Goal: Obtain resource: Obtain resource

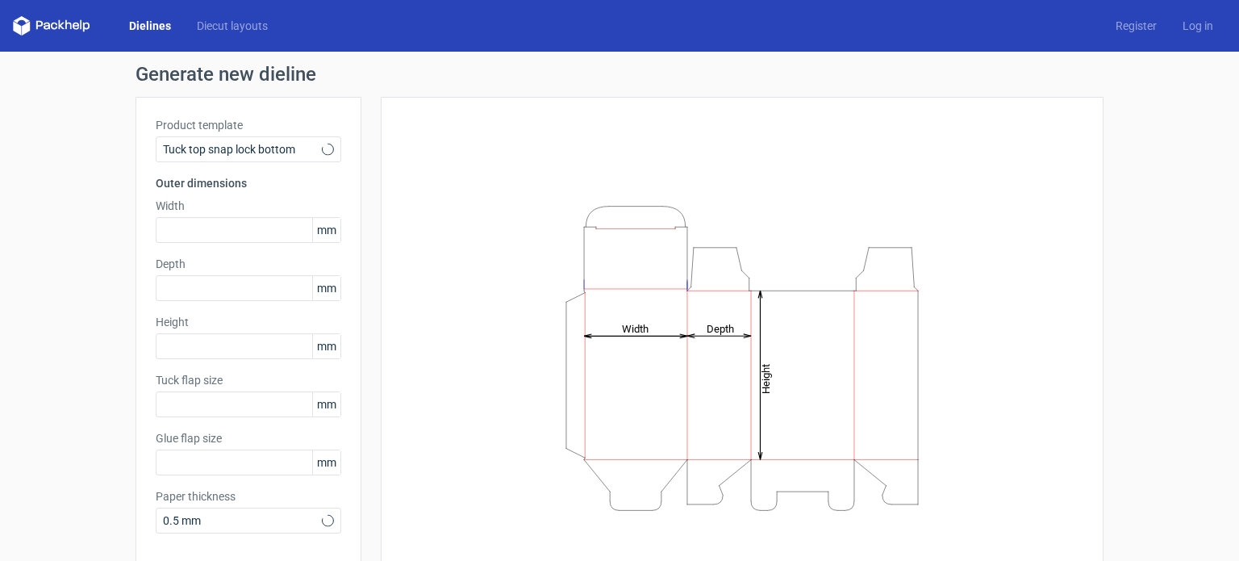
type input "15"
type input "10"
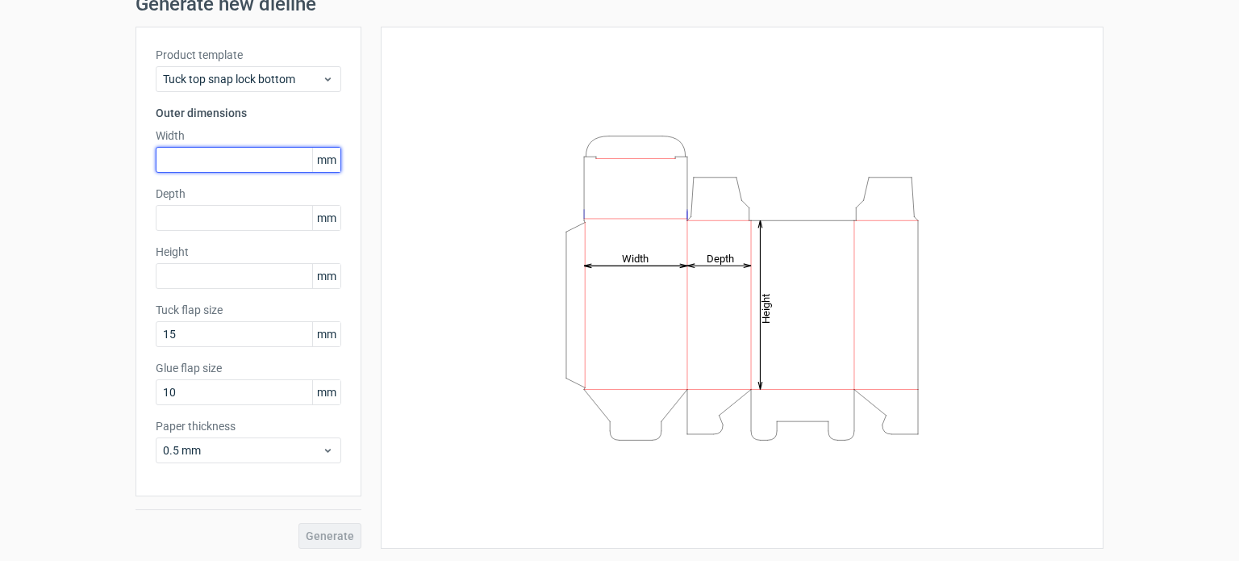
click at [237, 150] on input "text" at bounding box center [248, 160] width 185 height 26
type input "30"
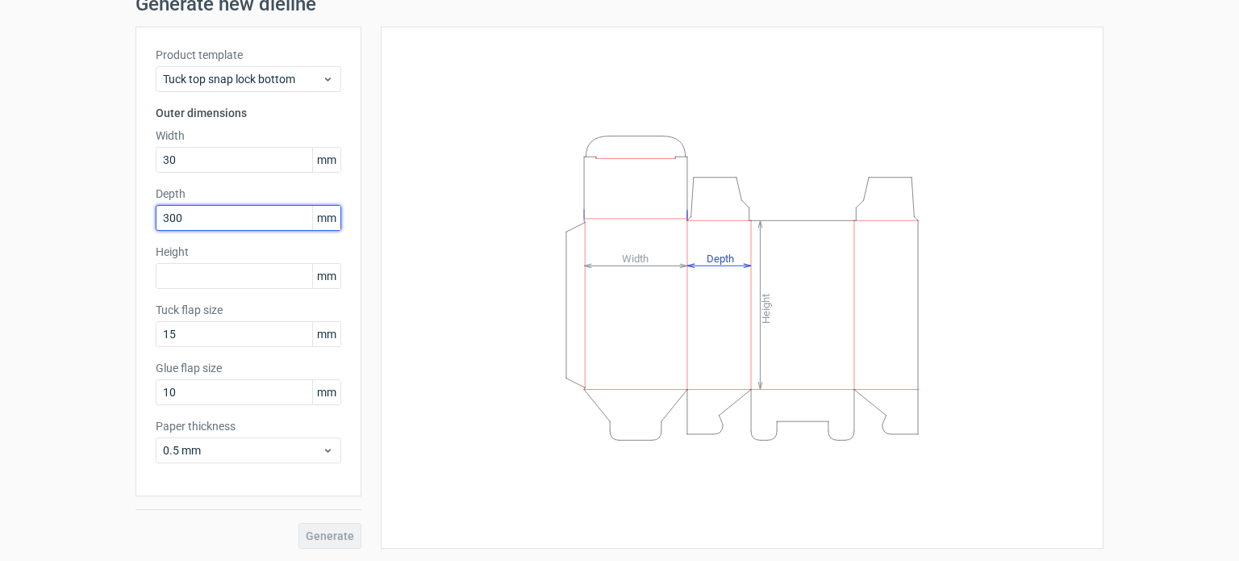
type input "300"
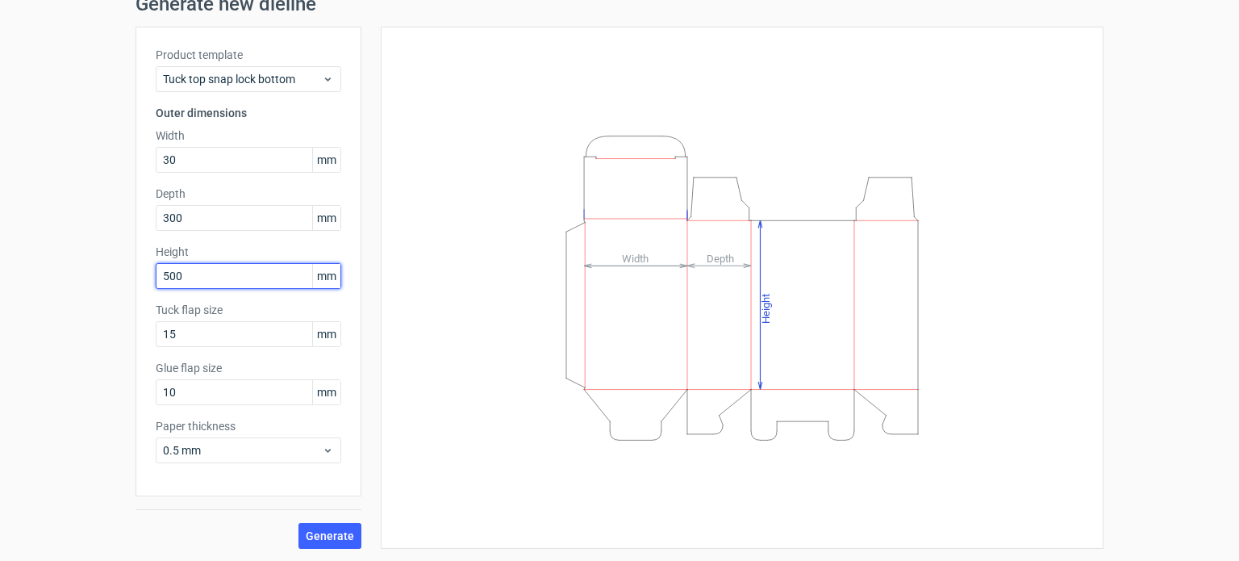
type input "500"
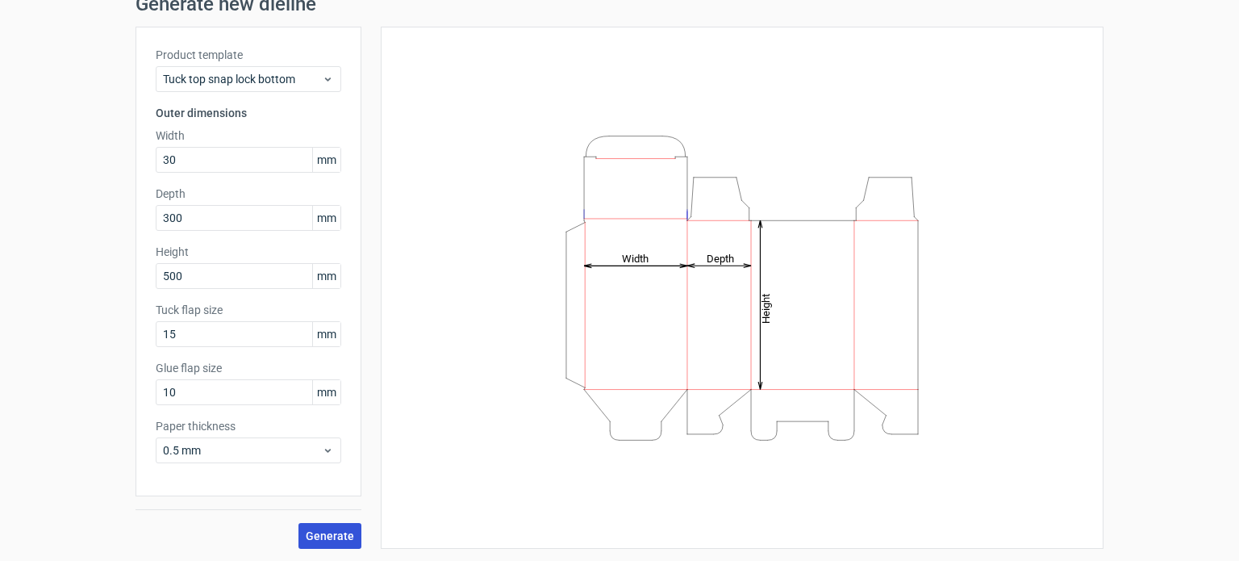
click at [339, 530] on span "Generate" at bounding box center [330, 535] width 48 height 11
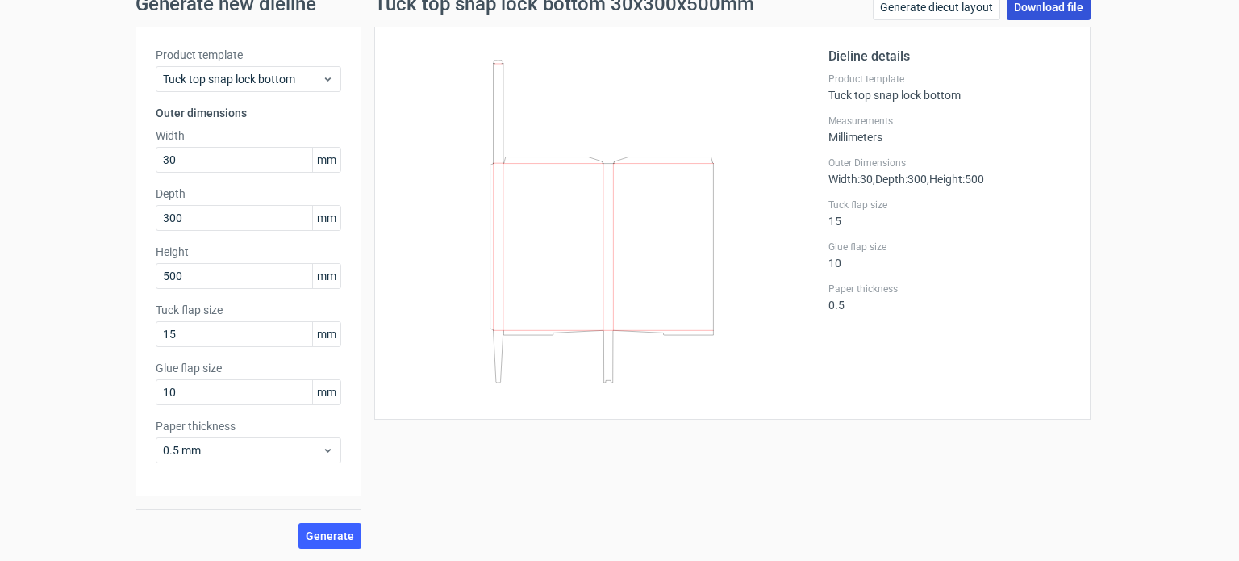
click at [1034, 11] on link "Download file" at bounding box center [1049, 7] width 84 height 26
click at [234, 81] on span "Tuck top snap lock bottom" at bounding box center [242, 79] width 159 height 16
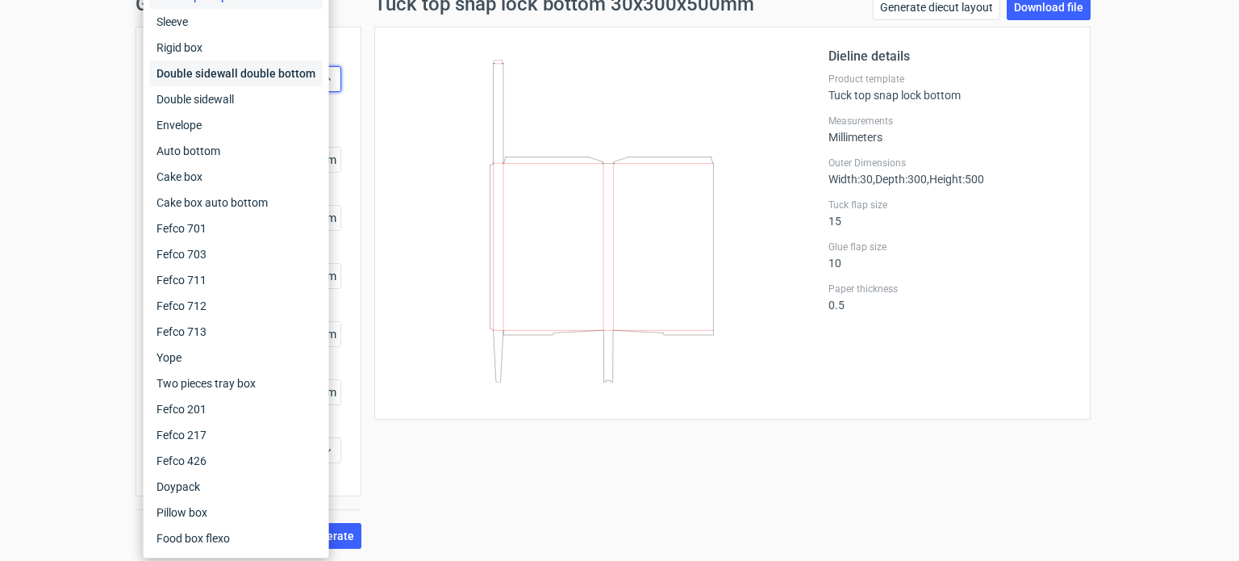
click at [268, 78] on div "Double sidewall double bottom" at bounding box center [236, 73] width 173 height 26
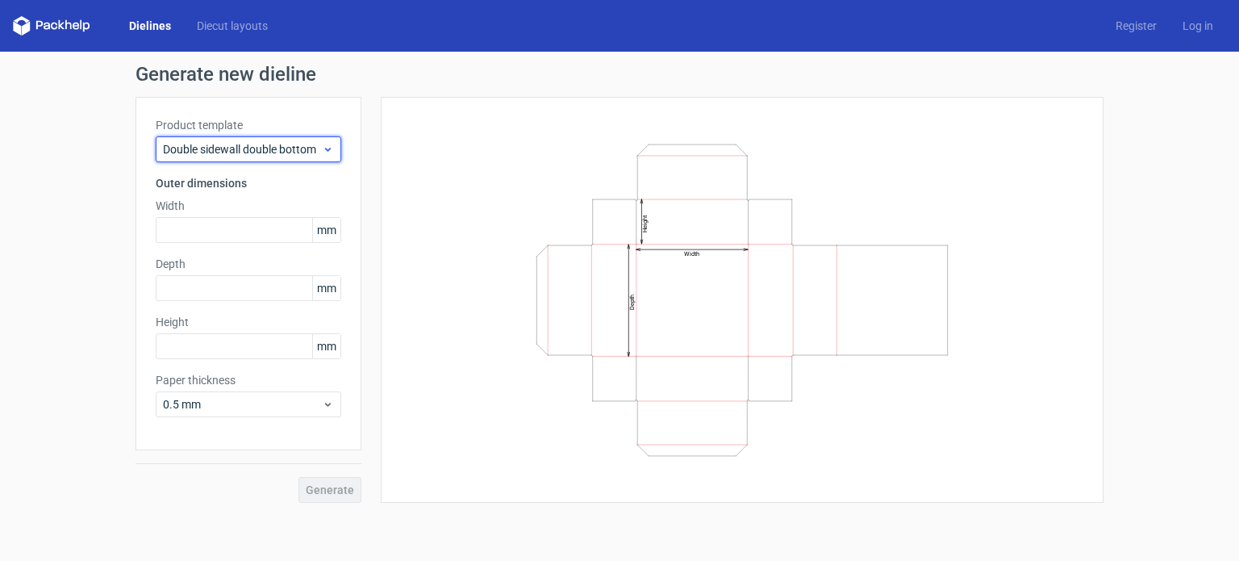
click at [270, 142] on span "Double sidewall double bottom" at bounding box center [242, 149] width 159 height 16
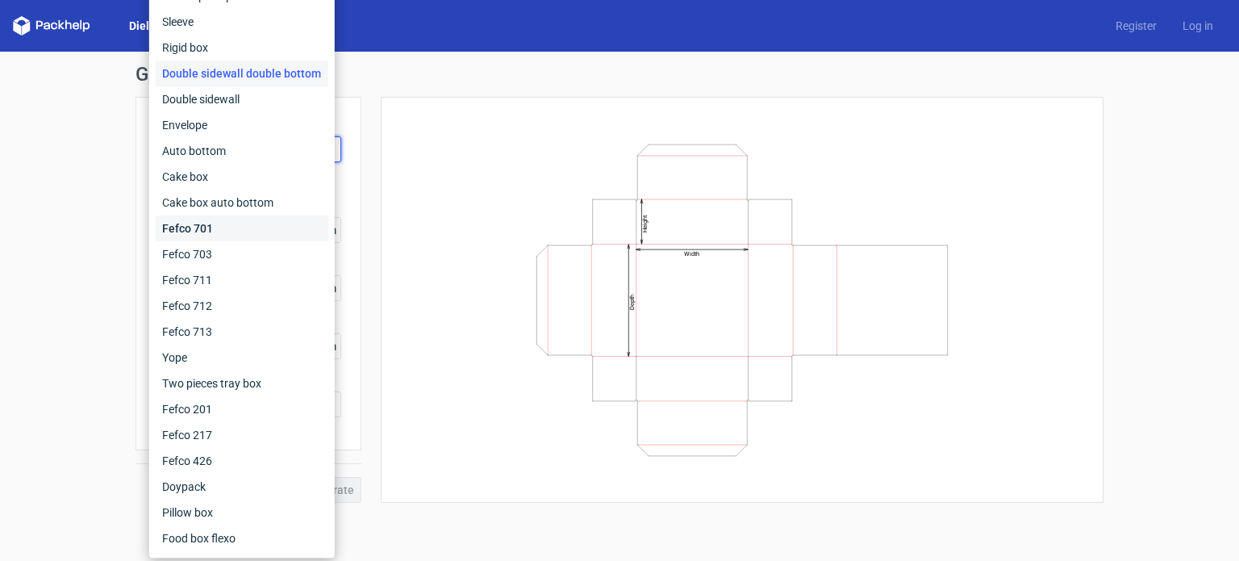
click at [274, 229] on div "Fefco 701" at bounding box center [242, 228] width 173 height 26
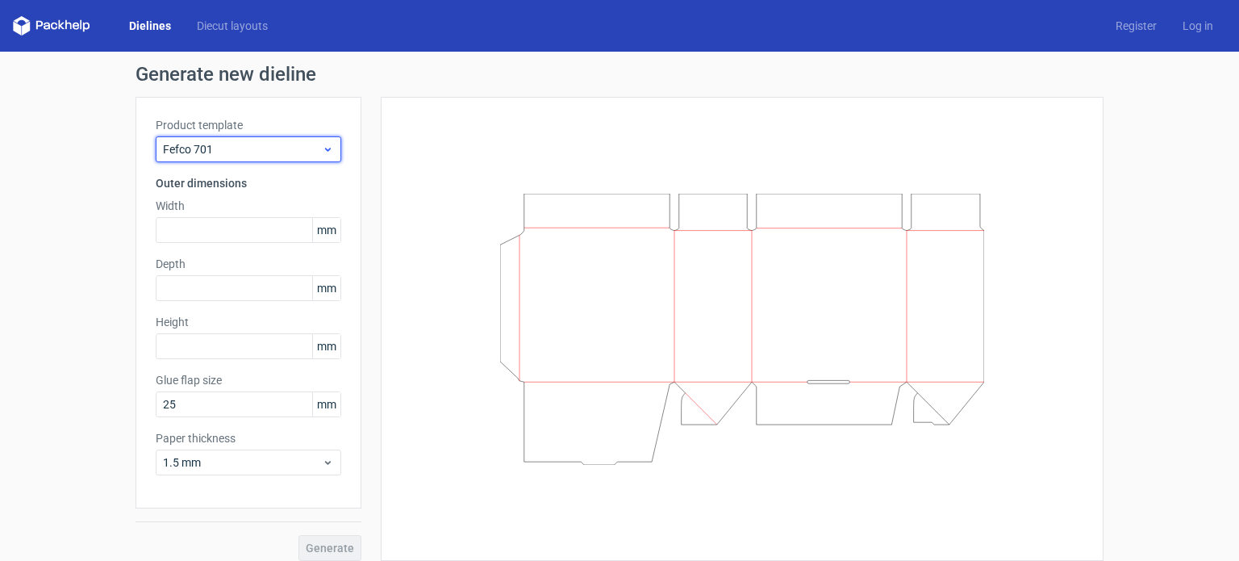
click at [248, 155] on span "Fefco 701" at bounding box center [242, 149] width 159 height 16
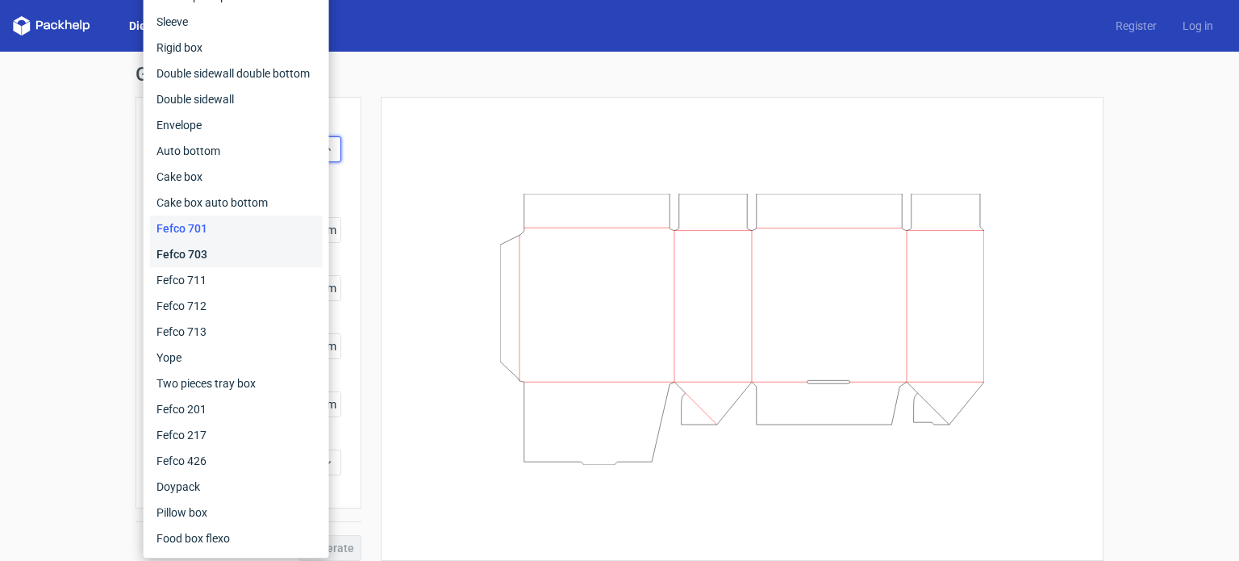
click at [236, 245] on div "Fefco 703" at bounding box center [236, 254] width 173 height 26
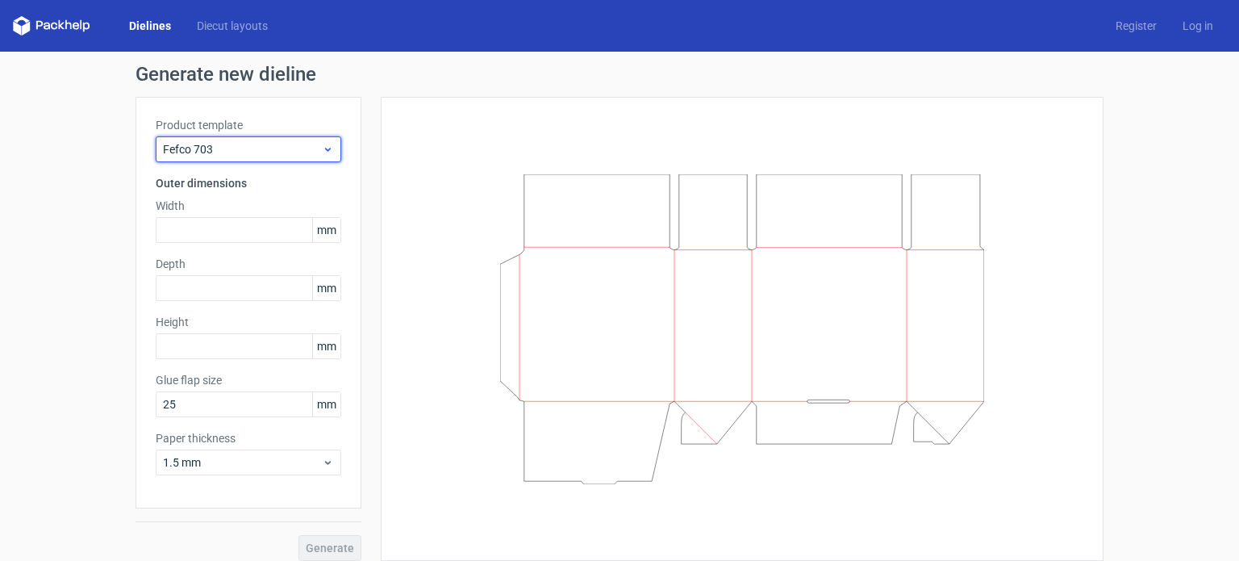
click at [268, 154] on span "Fefco 703" at bounding box center [242, 149] width 159 height 16
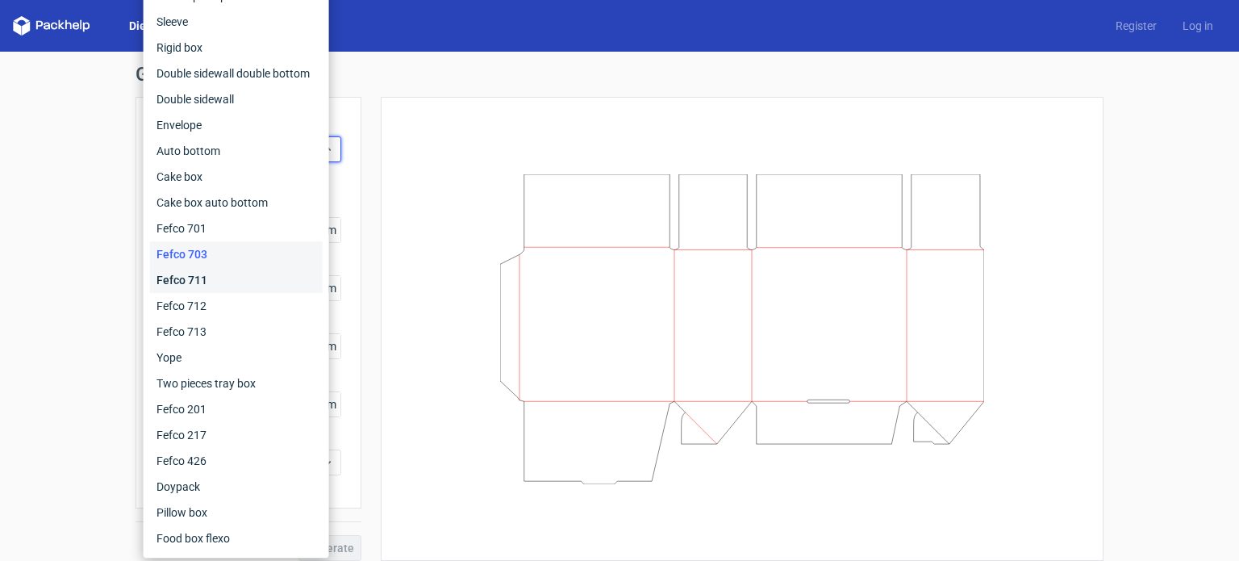
click at [290, 273] on div "Fefco 711" at bounding box center [236, 280] width 173 height 26
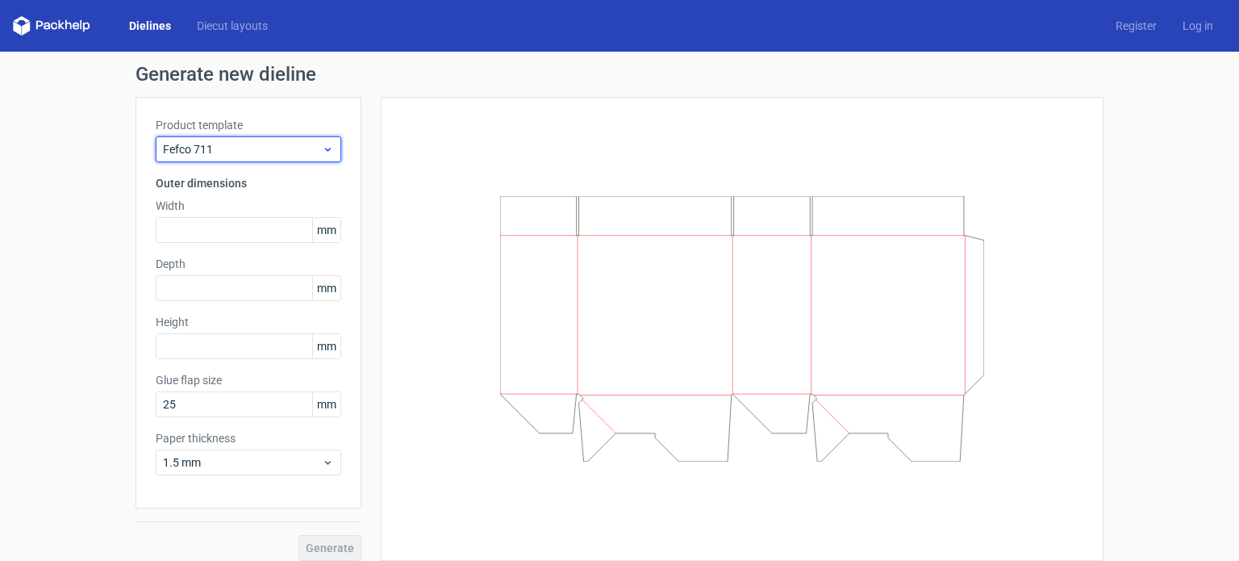
click at [284, 139] on div "Fefco 711" at bounding box center [248, 149] width 185 height 26
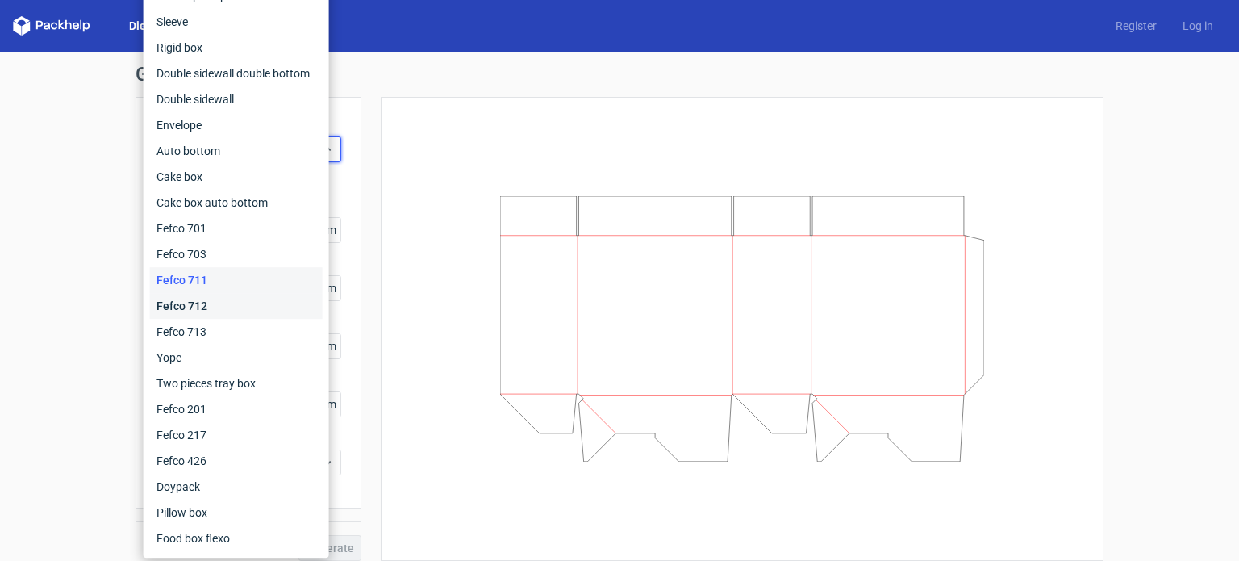
click at [232, 308] on div "Fefco 712" at bounding box center [236, 306] width 173 height 26
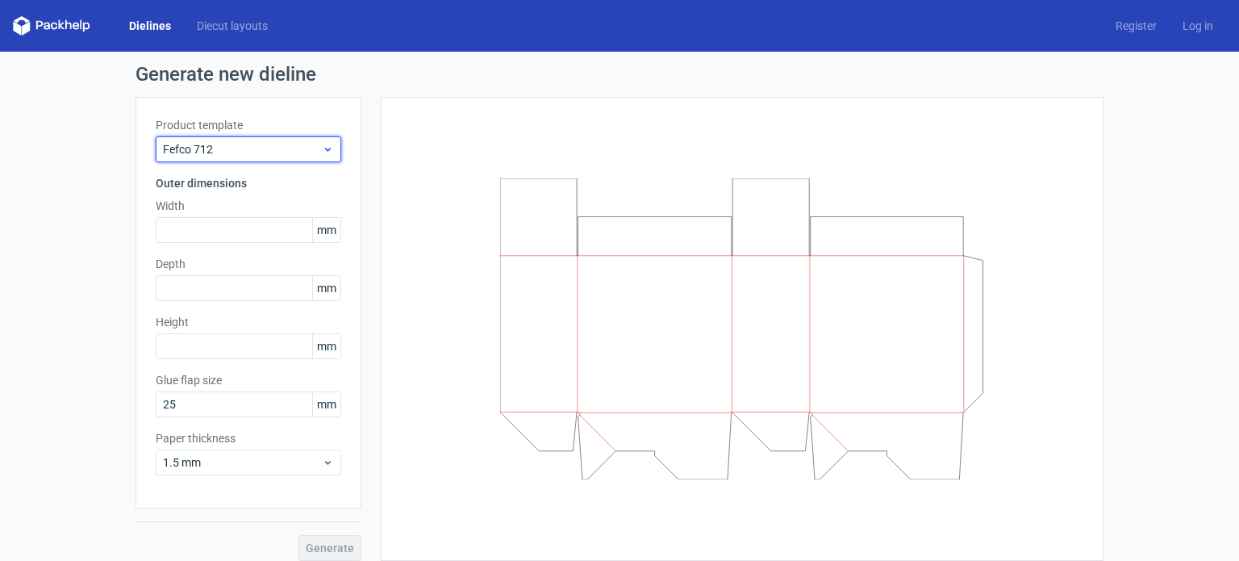
click at [245, 148] on span "Fefco 712" at bounding box center [242, 149] width 159 height 16
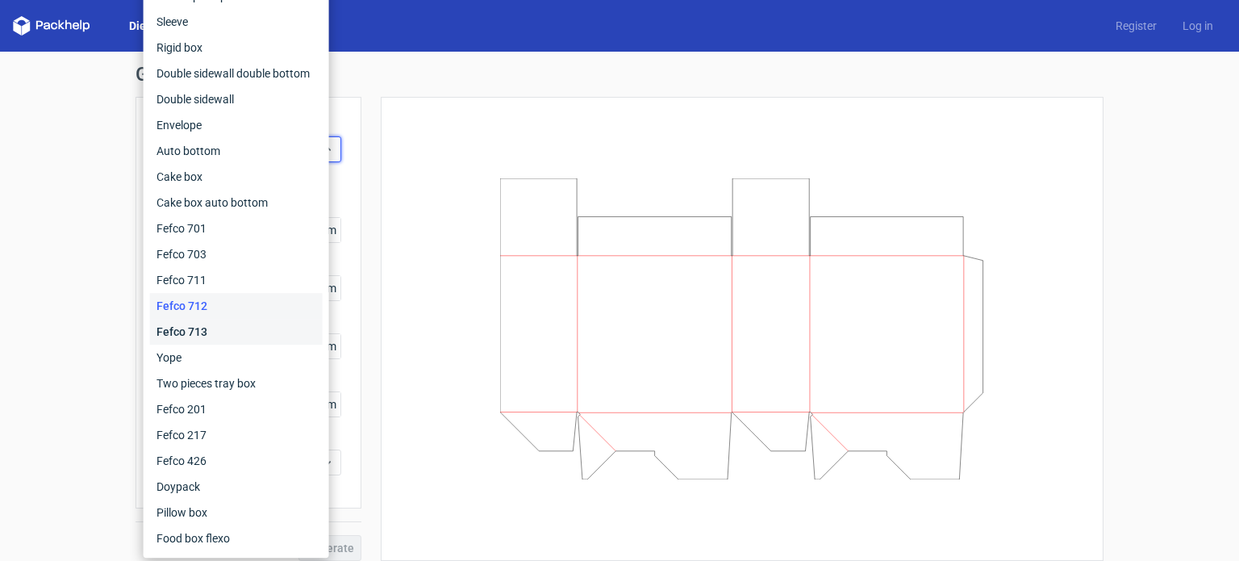
click at [239, 321] on div "Fefco 713" at bounding box center [236, 332] width 173 height 26
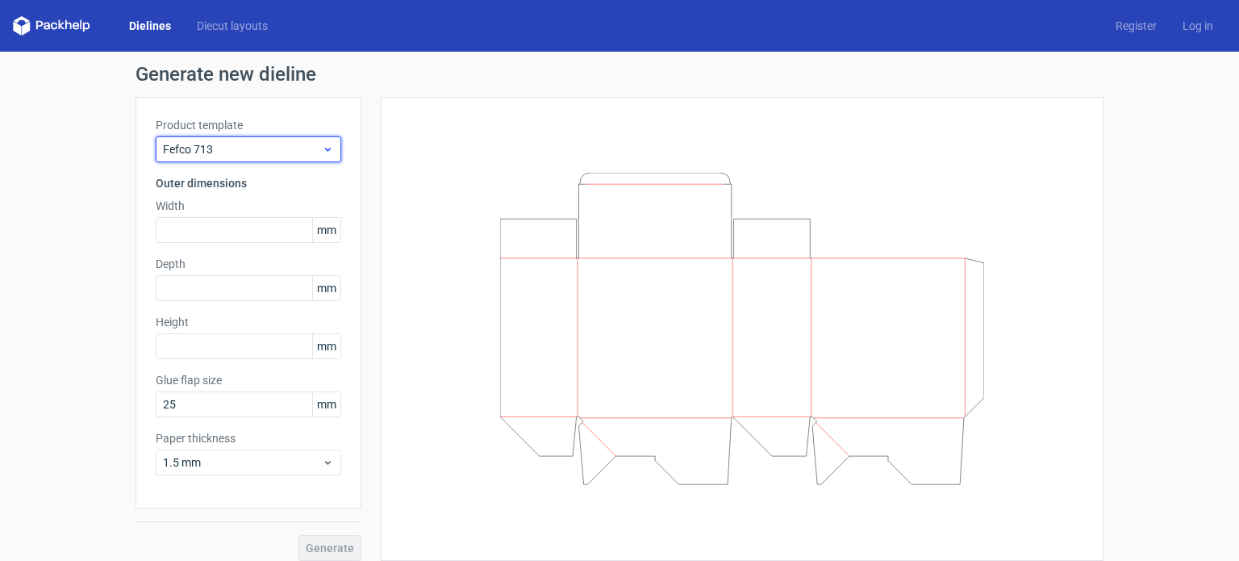
click at [267, 149] on span "Fefco 713" at bounding box center [242, 149] width 159 height 16
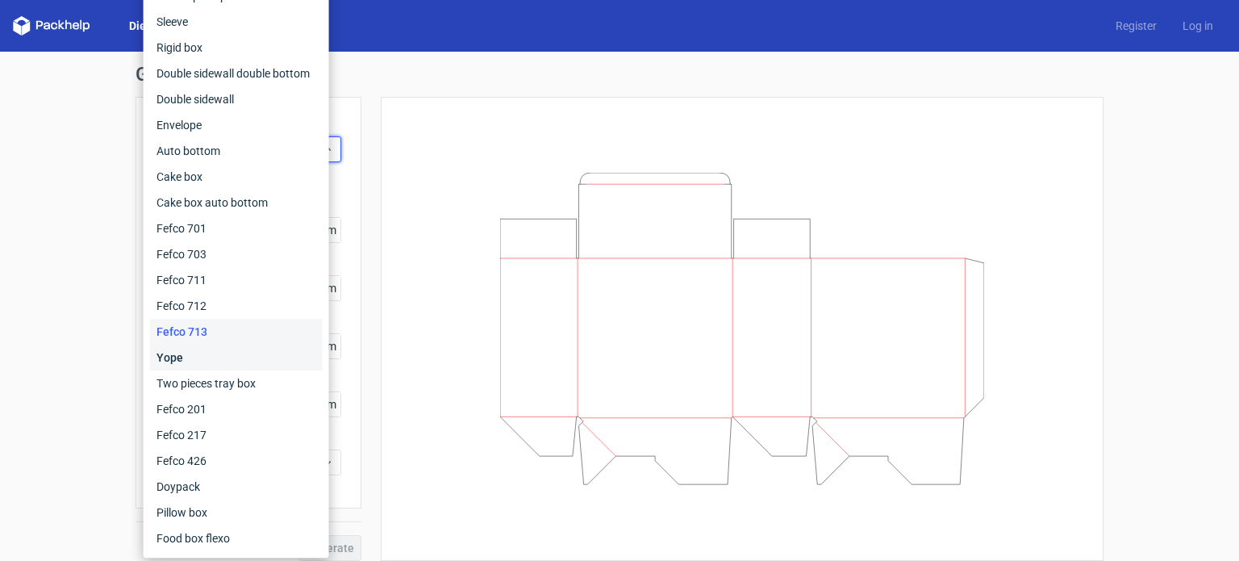
click at [242, 348] on div "Yope" at bounding box center [236, 357] width 173 height 26
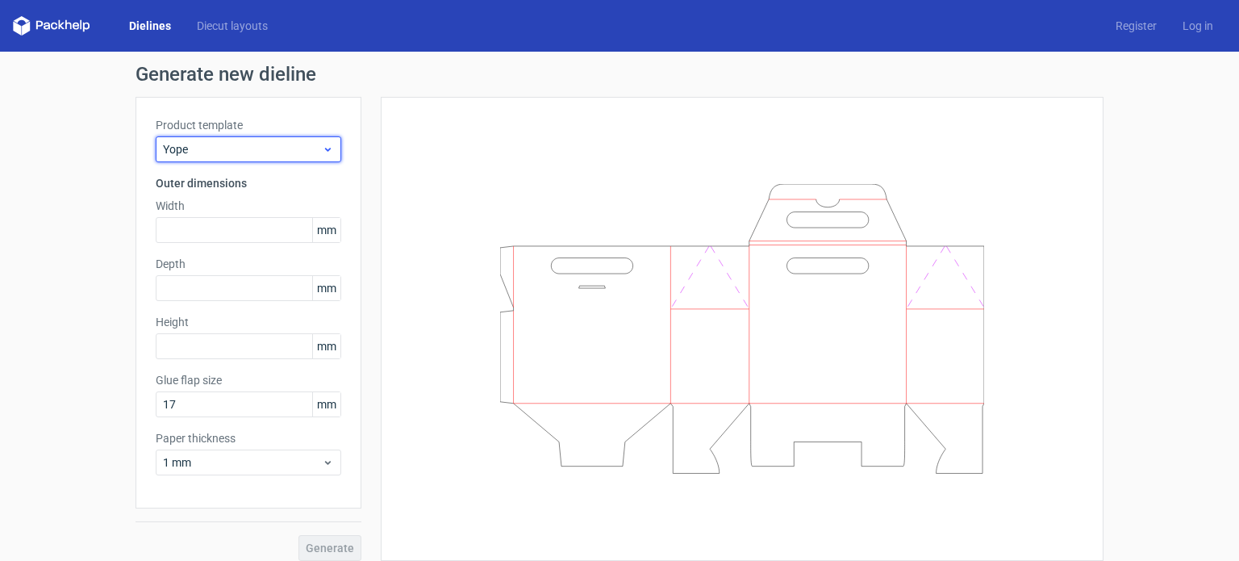
click at [303, 138] on div "Yope" at bounding box center [248, 149] width 185 height 26
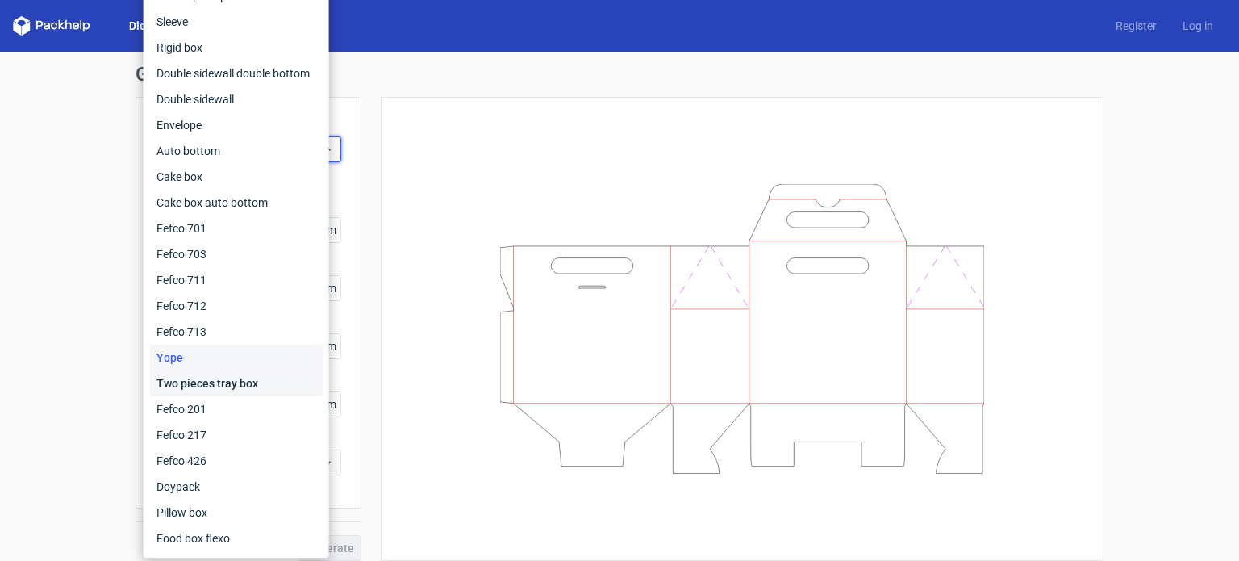
click at [194, 371] on div "Two pieces tray box" at bounding box center [236, 383] width 173 height 26
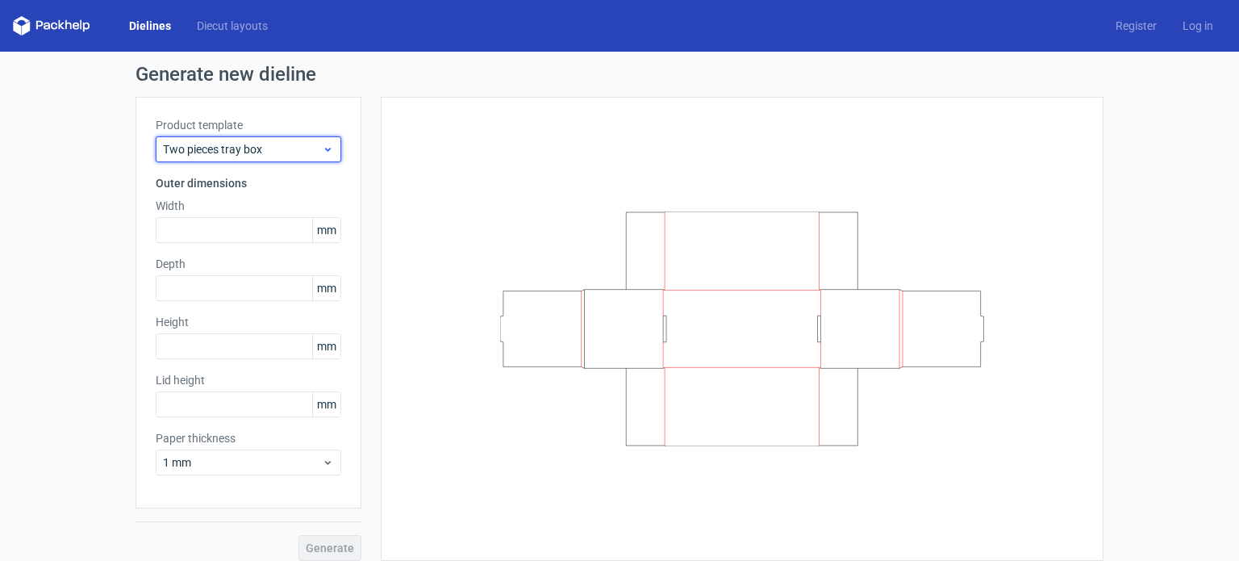
click at [268, 141] on span "Two pieces tray box" at bounding box center [242, 149] width 159 height 16
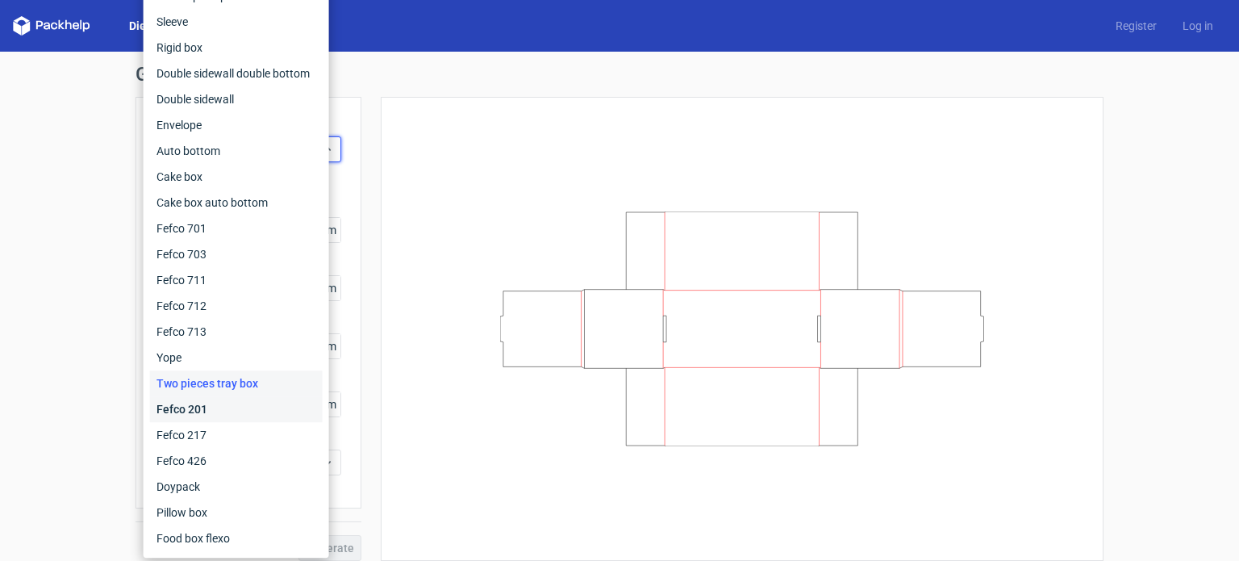
click at [242, 411] on div "Fefco 201" at bounding box center [236, 409] width 173 height 26
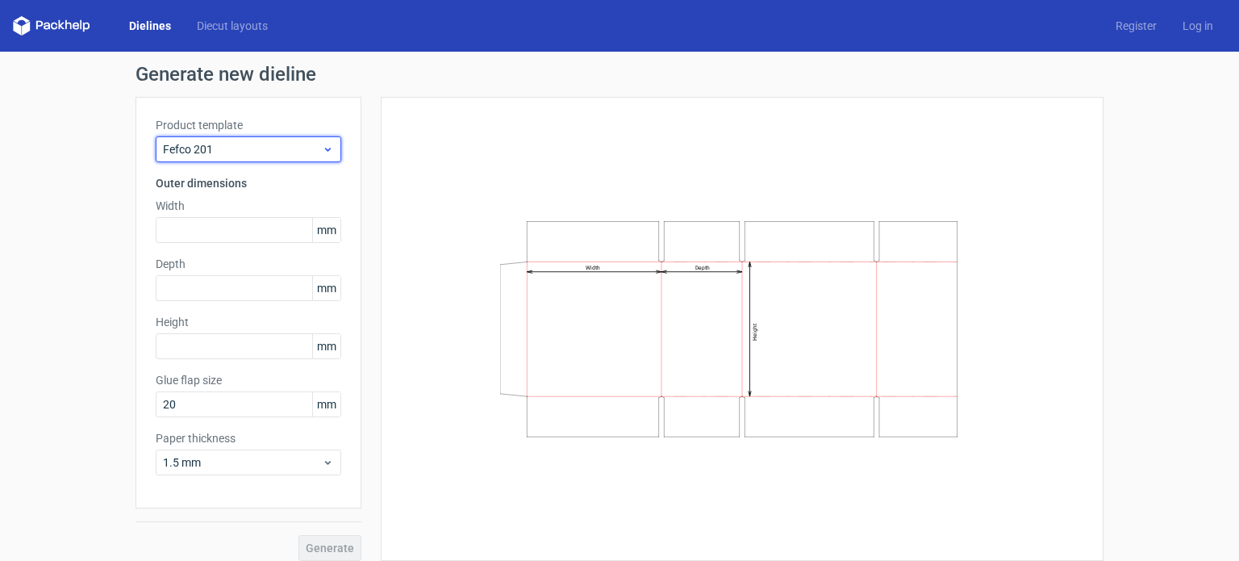
click at [322, 143] on icon at bounding box center [328, 149] width 12 height 13
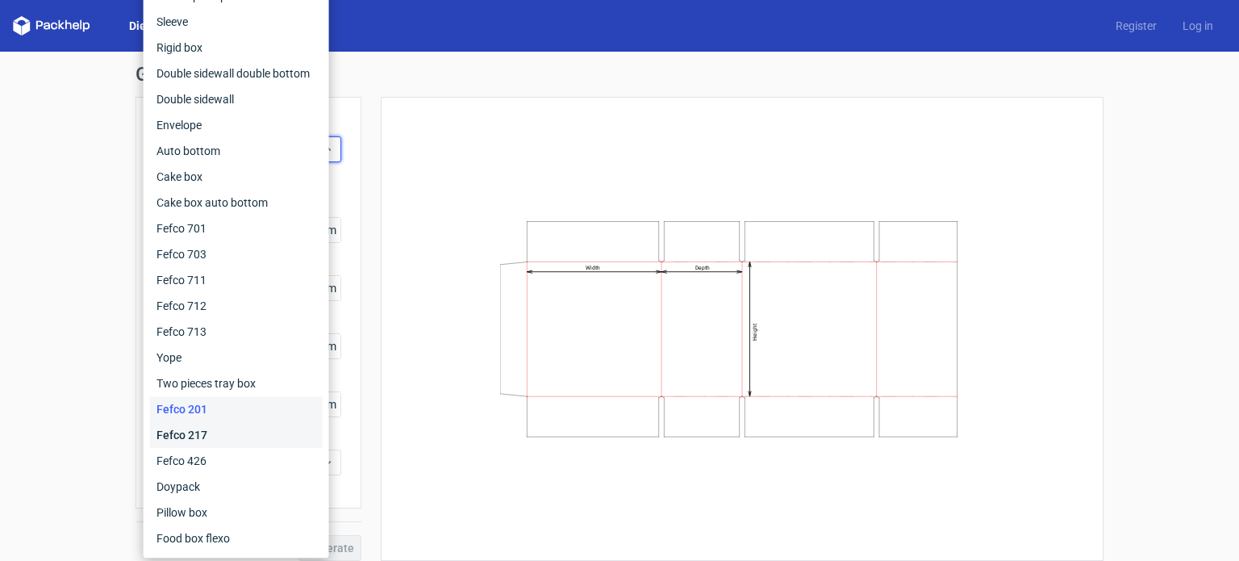
click at [240, 427] on div "Fefco 217" at bounding box center [236, 435] width 173 height 26
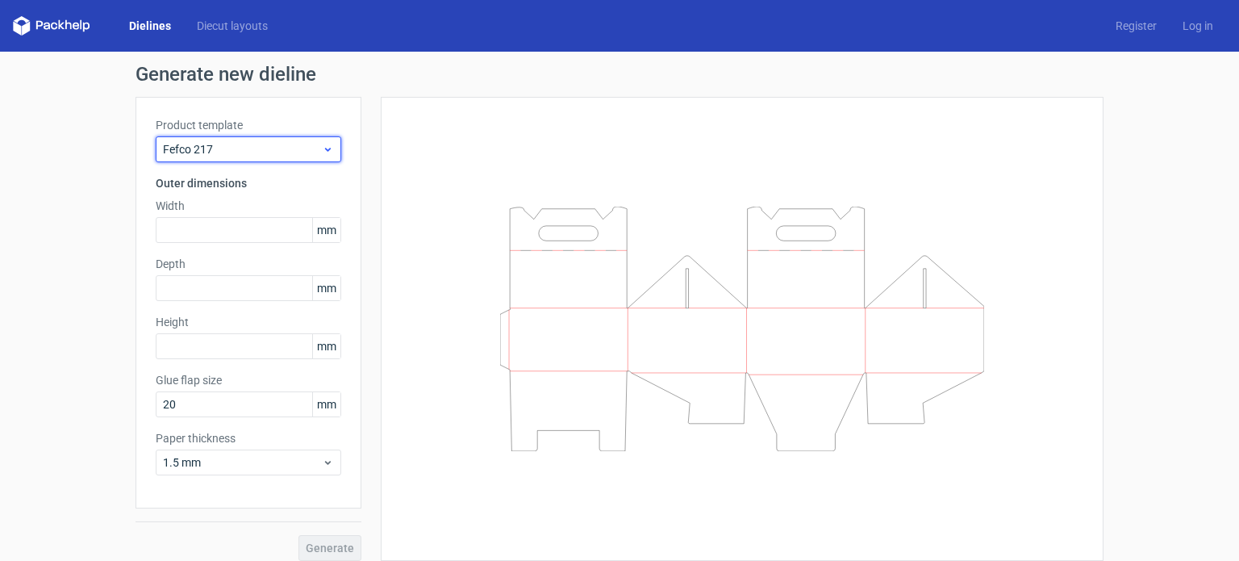
click at [255, 148] on span "Fefco 217" at bounding box center [242, 149] width 159 height 16
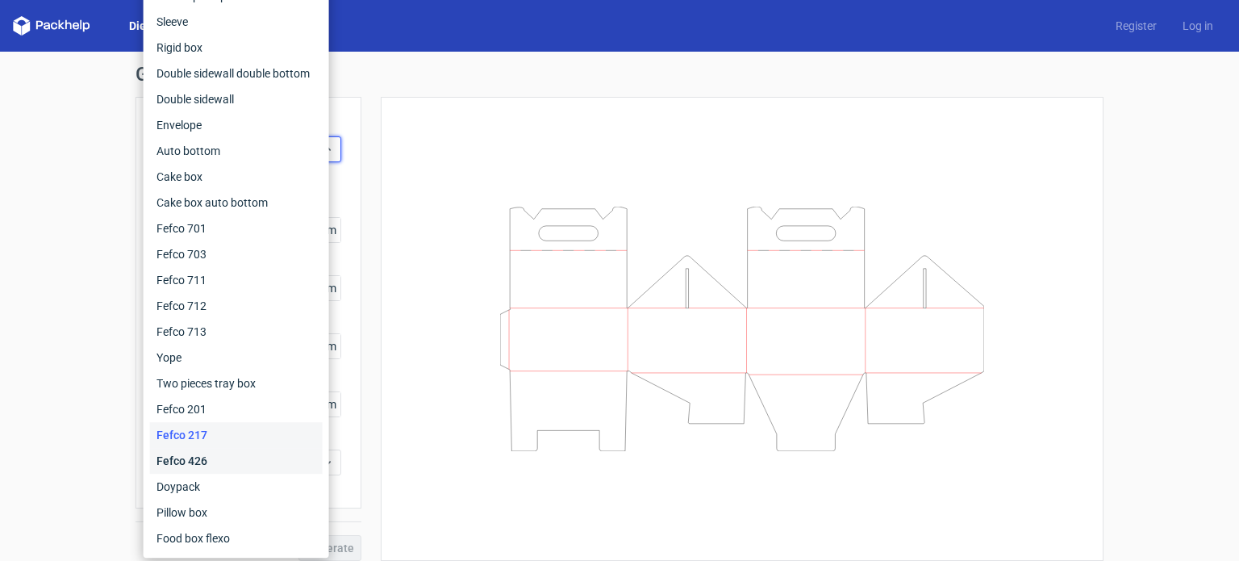
click at [198, 452] on div "Fefco 426" at bounding box center [236, 461] width 173 height 26
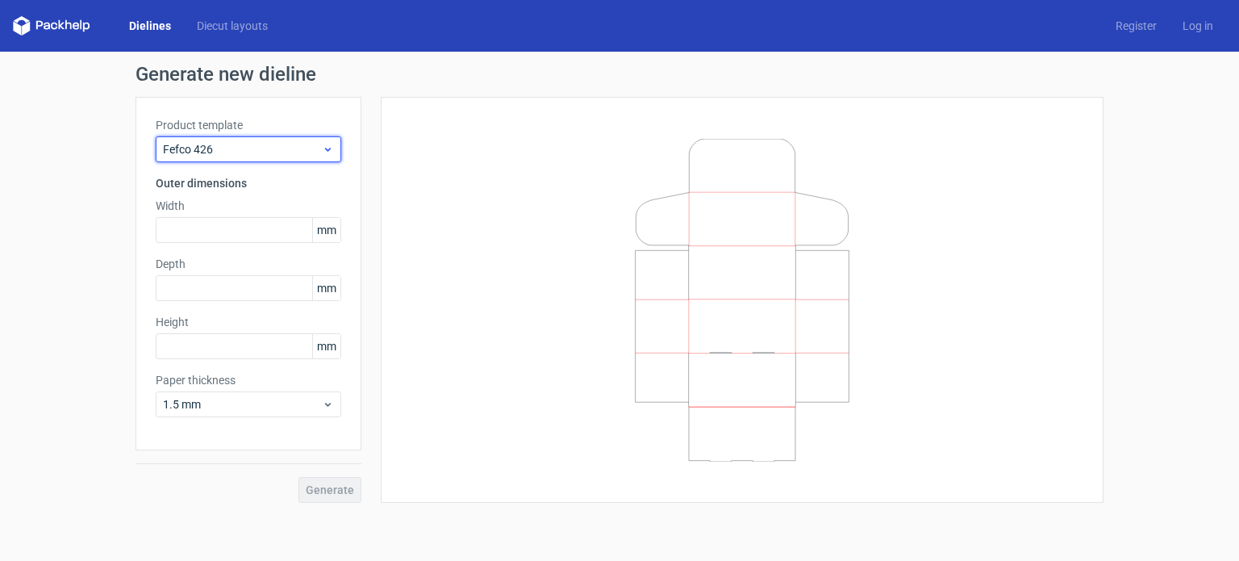
click at [273, 137] on div "Fefco 426" at bounding box center [248, 149] width 185 height 26
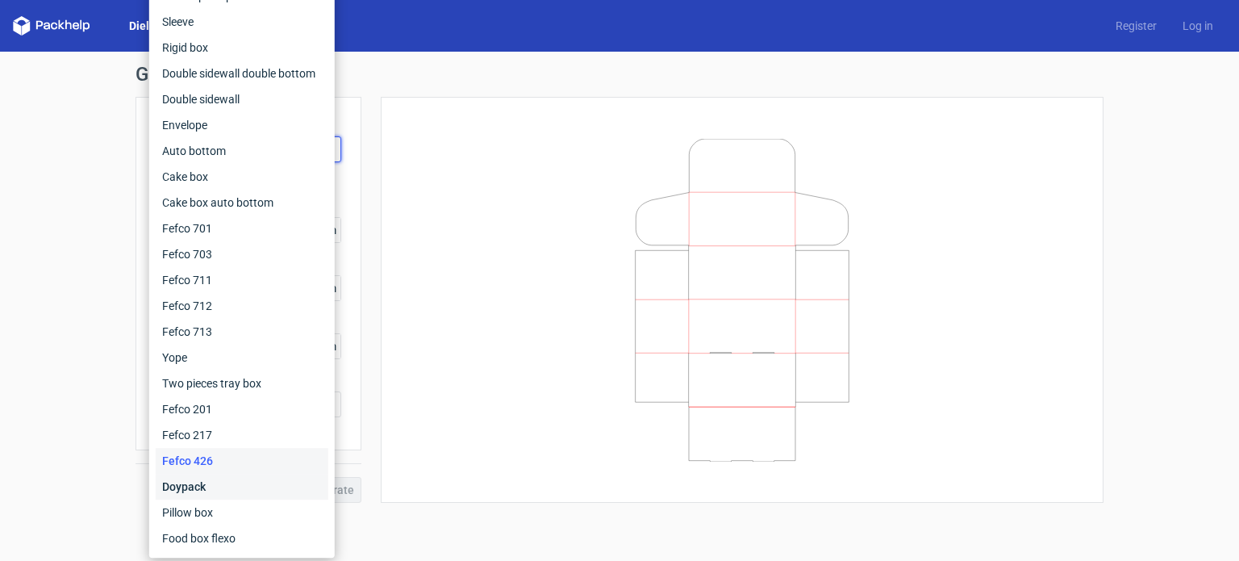
click at [233, 486] on div "Doypack" at bounding box center [242, 486] width 173 height 26
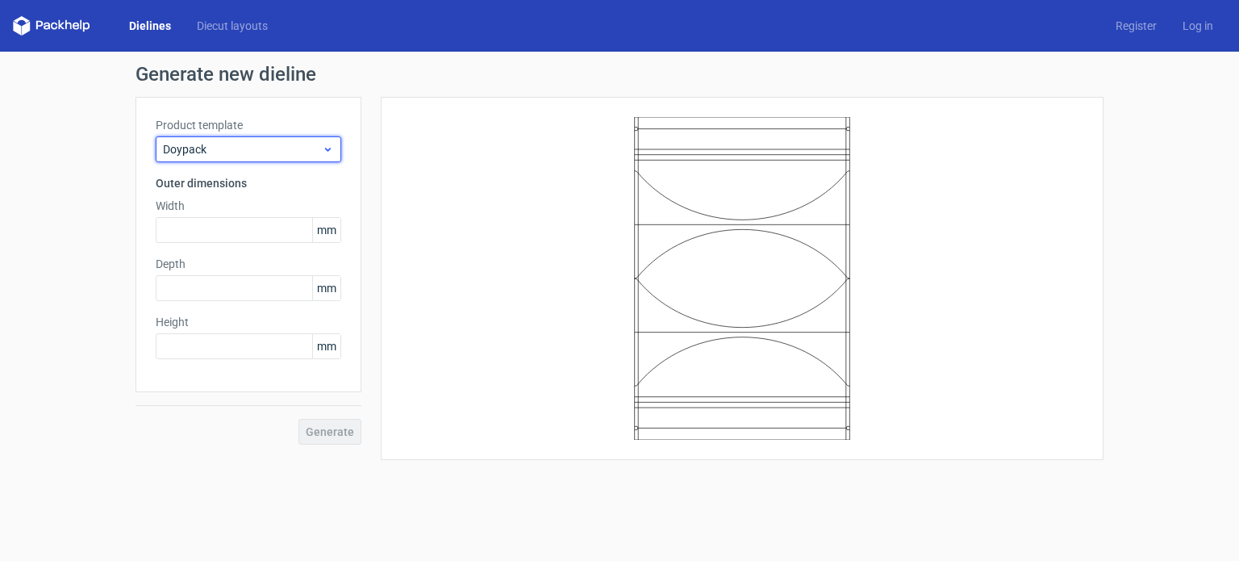
click at [310, 152] on span "Doypack" at bounding box center [242, 149] width 159 height 16
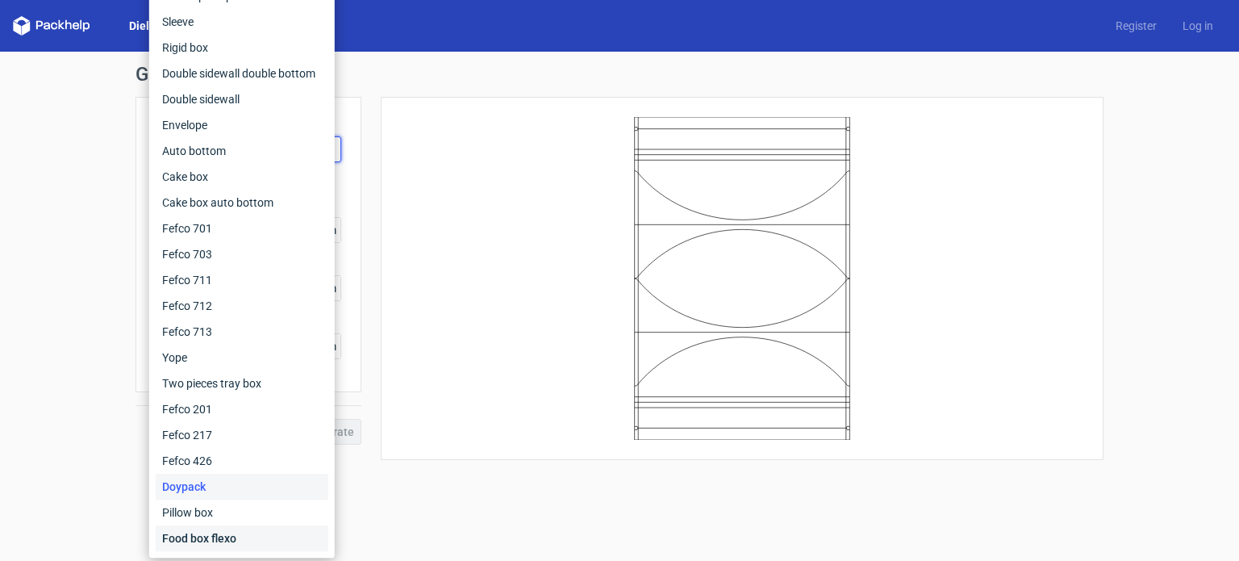
click at [255, 530] on div "Food box flexo" at bounding box center [242, 538] width 173 height 26
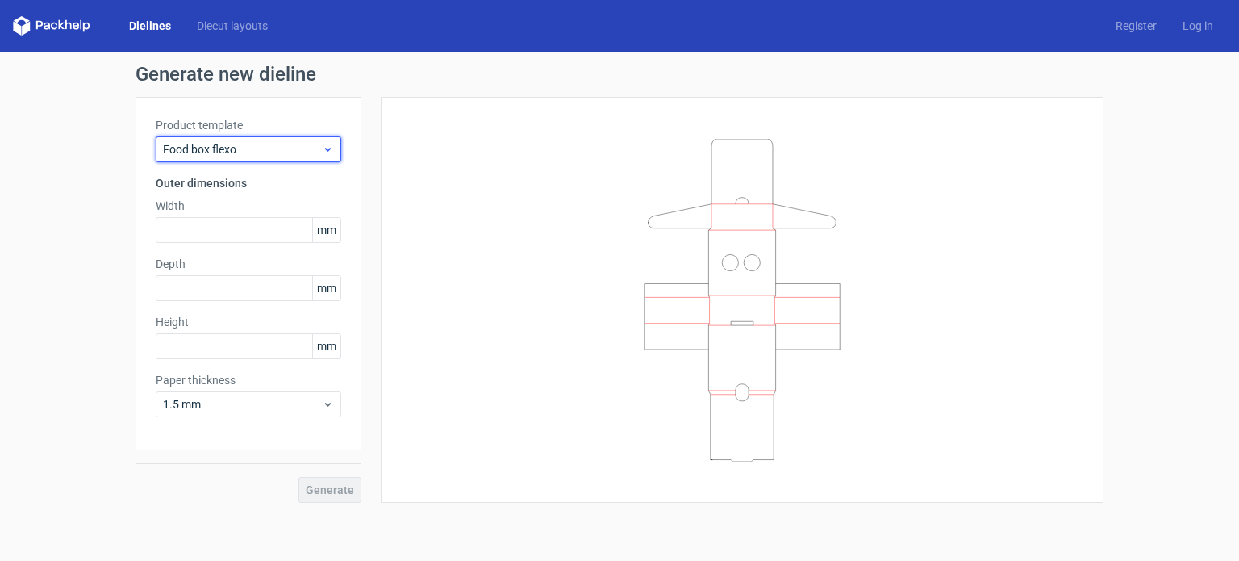
click at [307, 138] on div "Food box flexo" at bounding box center [248, 149] width 185 height 26
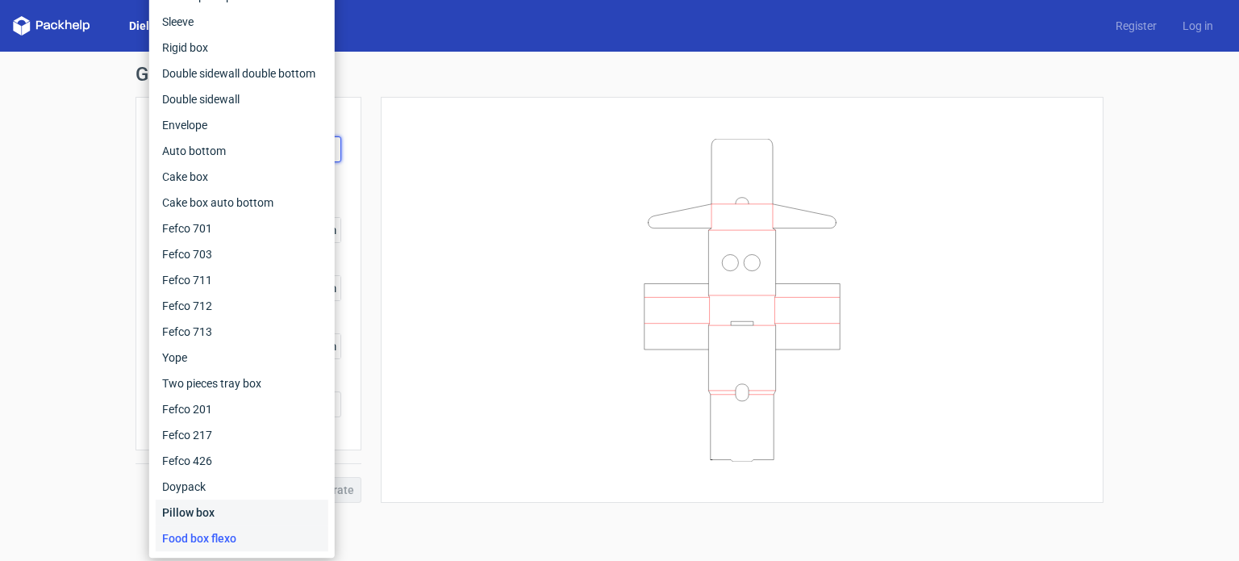
click at [190, 511] on div "Pillow box" at bounding box center [242, 512] width 173 height 26
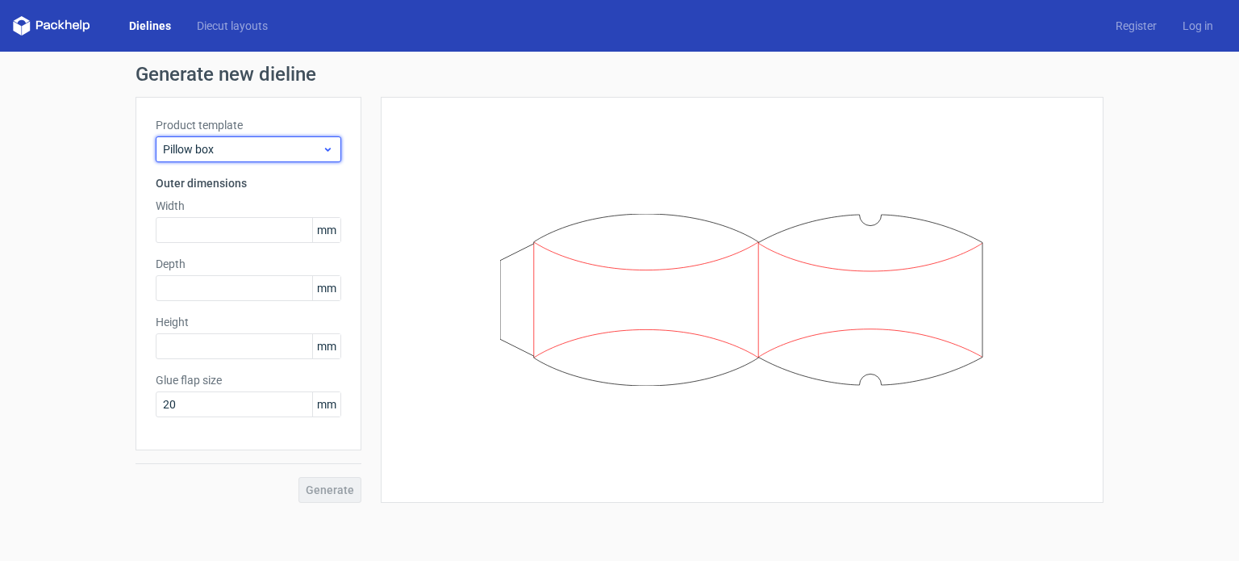
click at [297, 151] on span "Pillow box" at bounding box center [242, 149] width 159 height 16
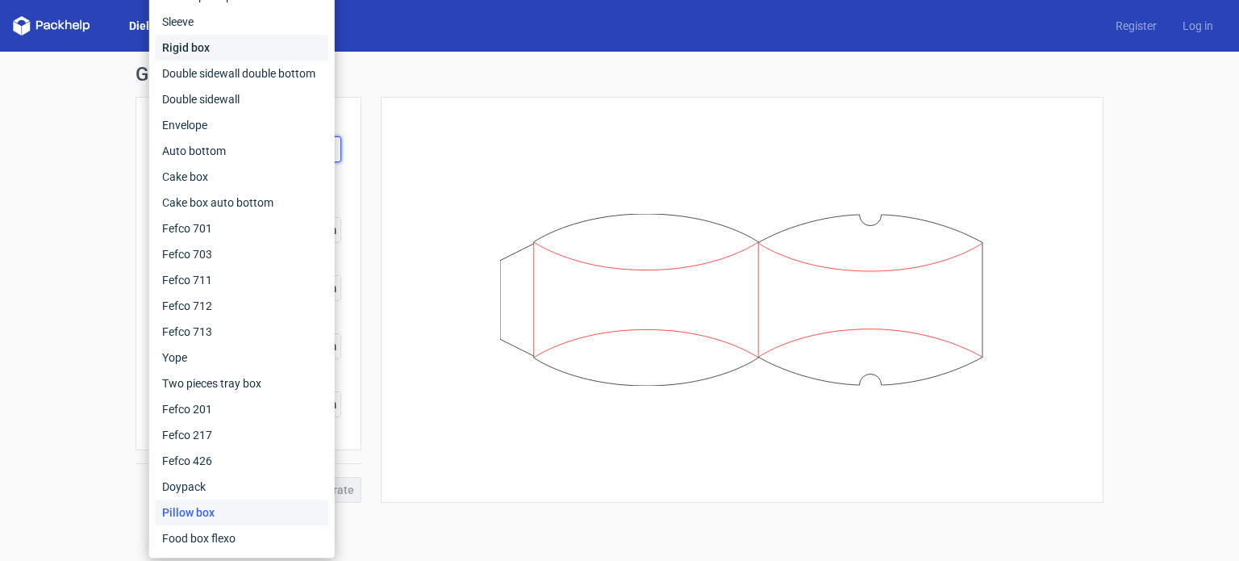
click at [274, 36] on div "Rigid box" at bounding box center [242, 48] width 173 height 26
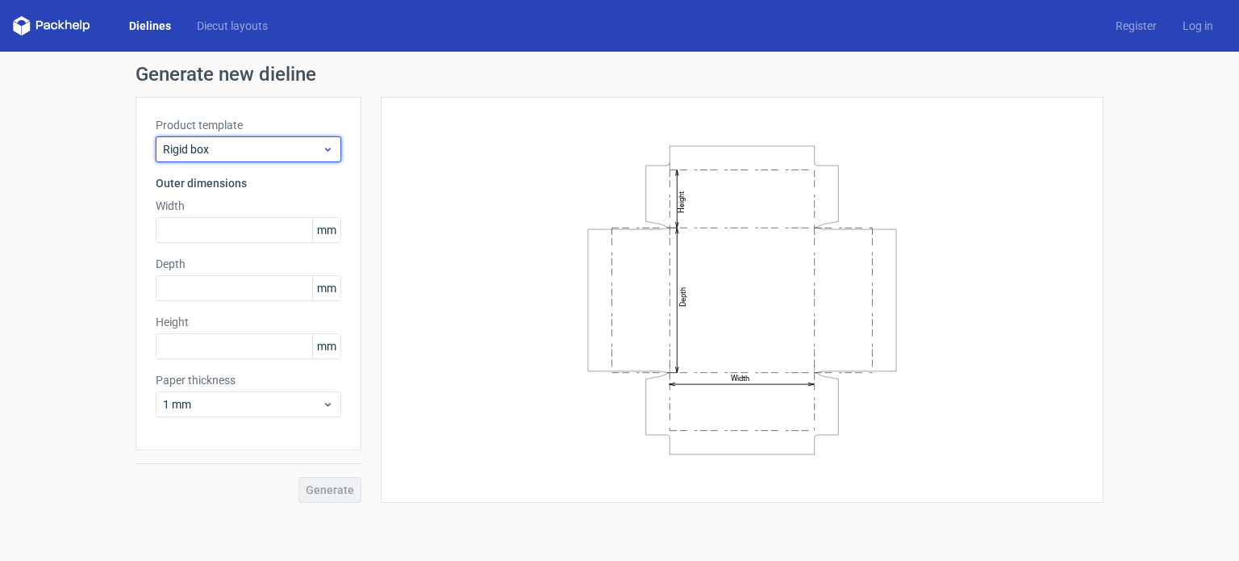
click at [270, 148] on span "Rigid box" at bounding box center [242, 149] width 159 height 16
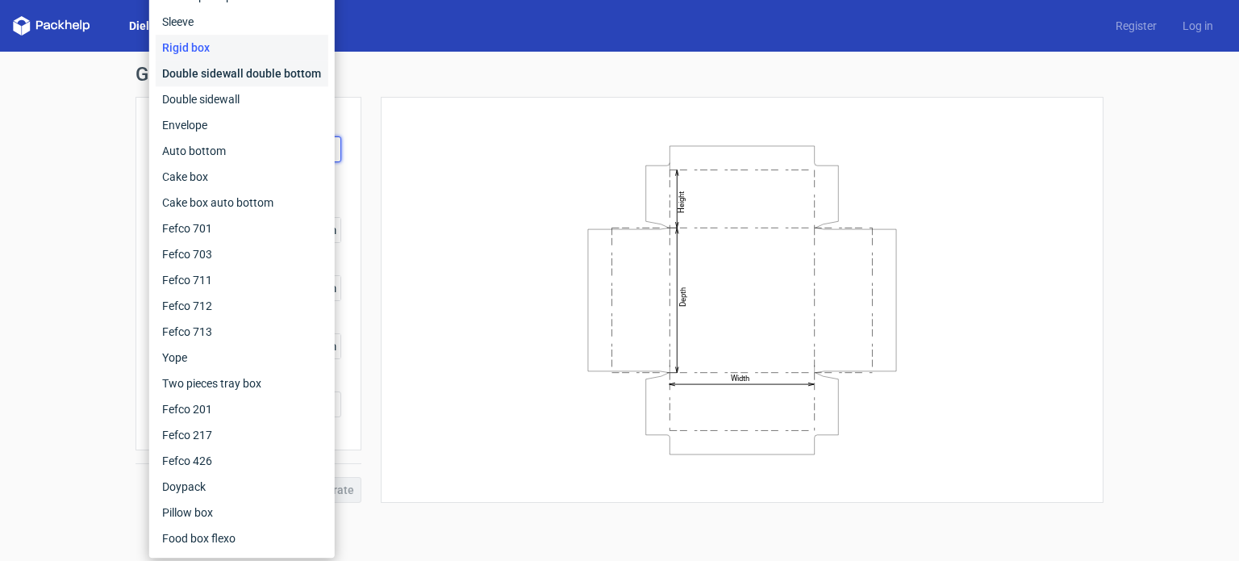
click at [283, 66] on div "Double sidewall double bottom" at bounding box center [242, 73] width 173 height 26
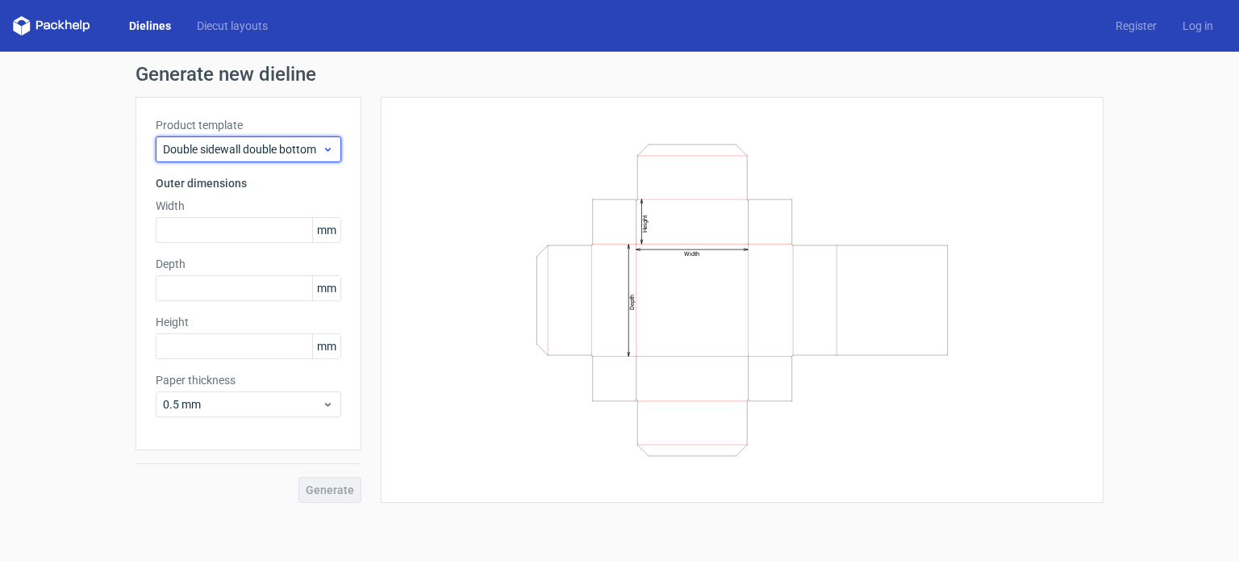
click at [261, 142] on span "Double sidewall double bottom" at bounding box center [242, 149] width 159 height 16
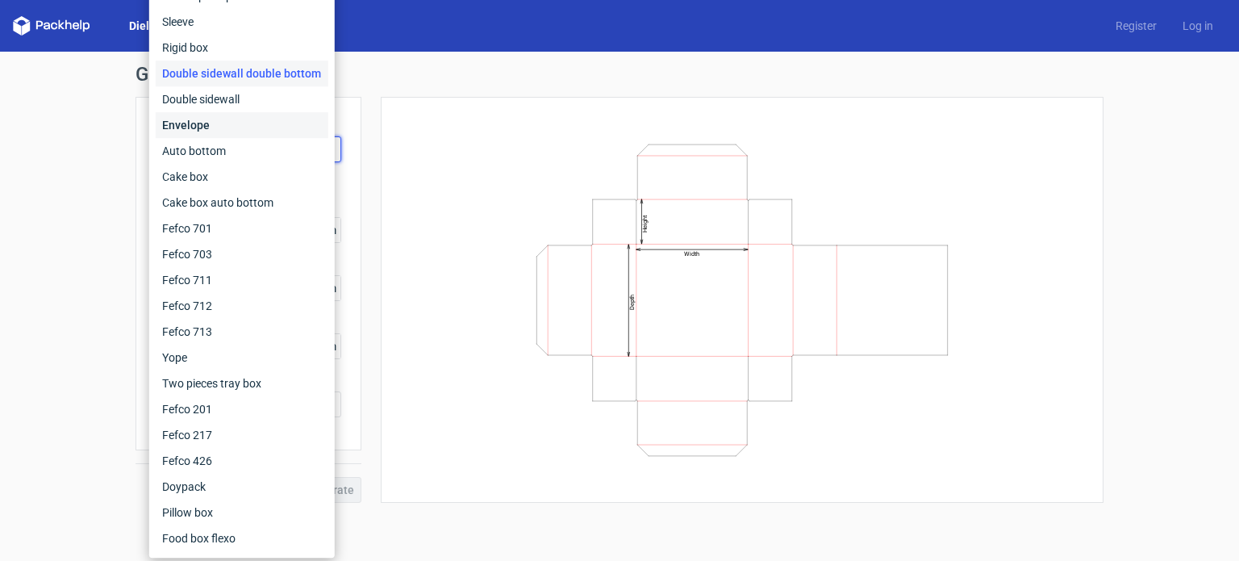
click at [263, 128] on div "Envelope" at bounding box center [242, 125] width 173 height 26
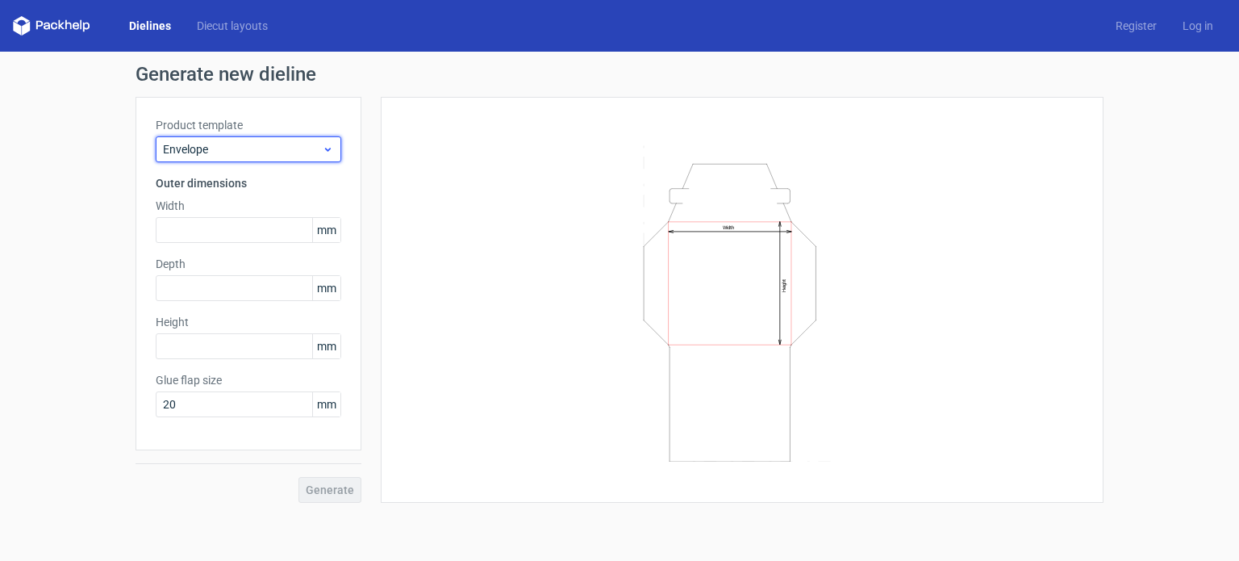
click at [250, 159] on div "Envelope" at bounding box center [248, 149] width 185 height 26
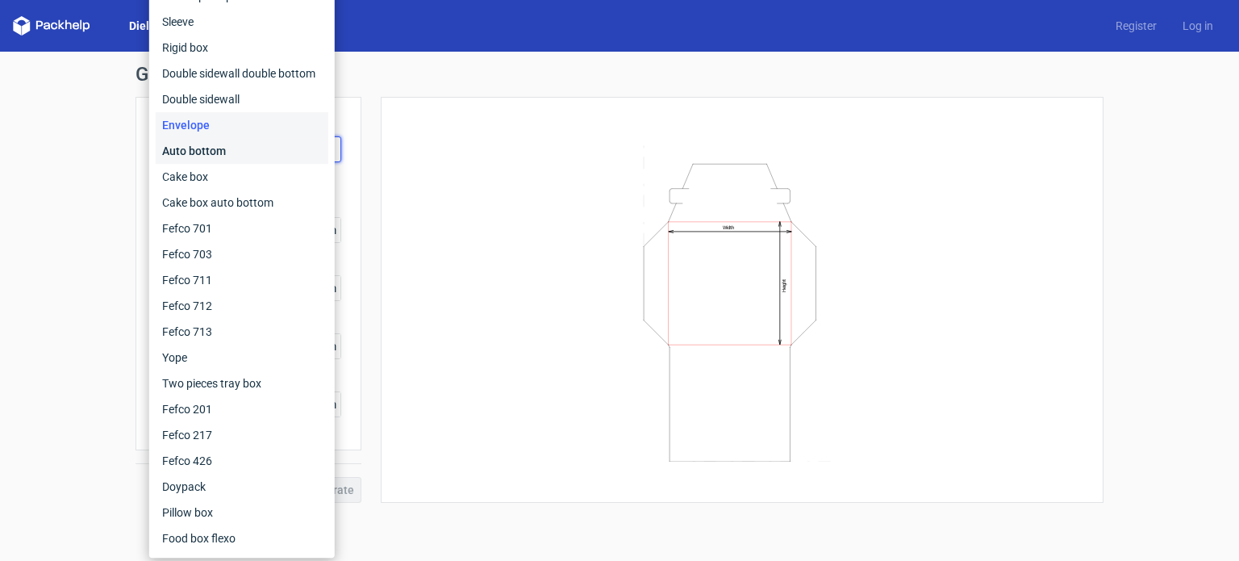
click at [248, 151] on div "Auto bottom" at bounding box center [242, 151] width 173 height 26
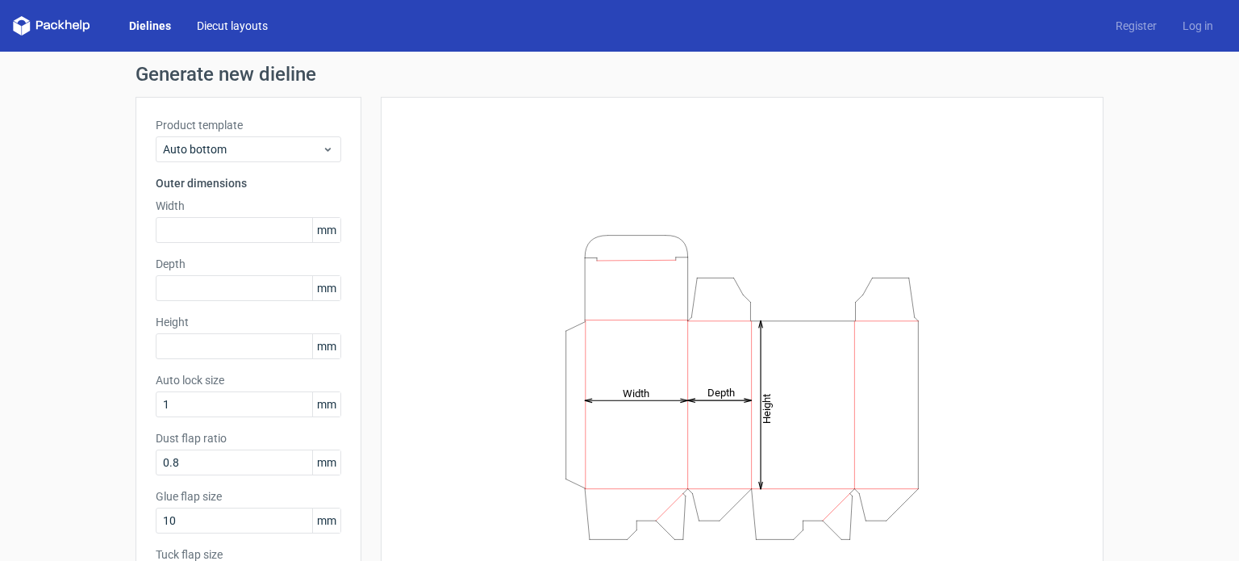
click at [221, 31] on link "Diecut layouts" at bounding box center [232, 26] width 97 height 16
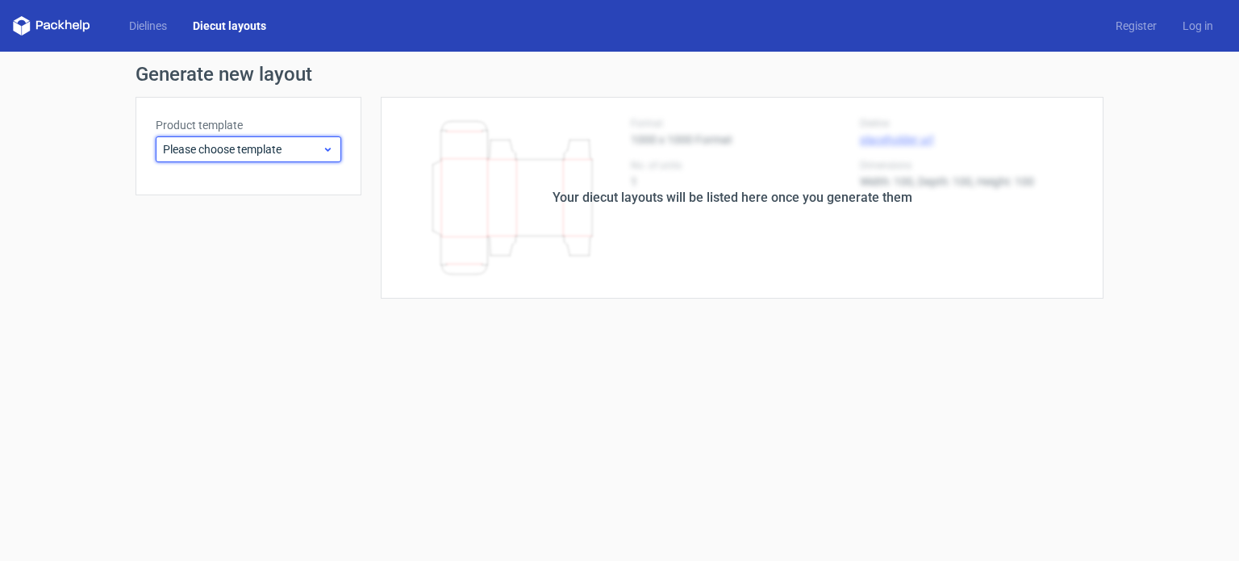
click at [231, 144] on span "Please choose template" at bounding box center [242, 149] width 159 height 16
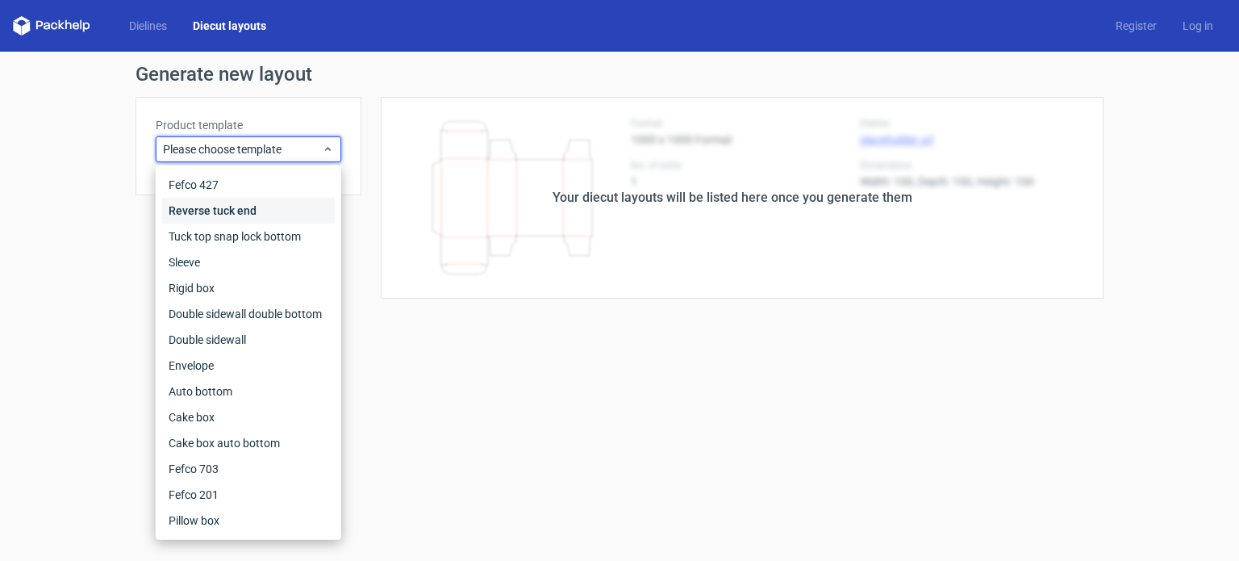
click at [257, 204] on div "Reverse tuck end" at bounding box center [248, 211] width 173 height 26
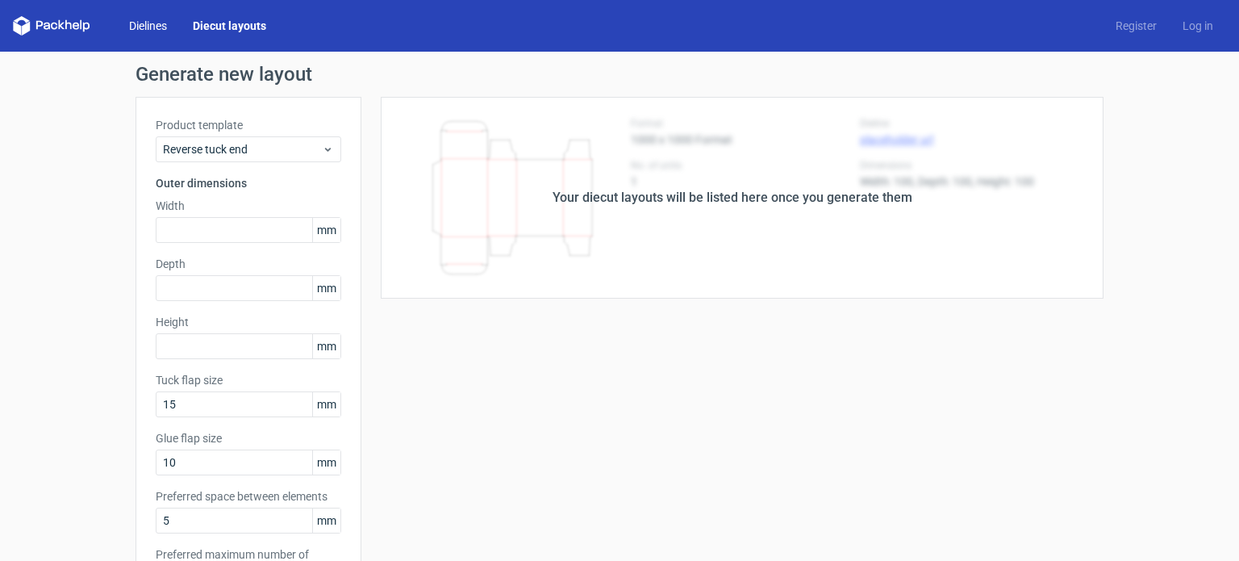
click at [157, 32] on link "Dielines" at bounding box center [148, 26] width 64 height 16
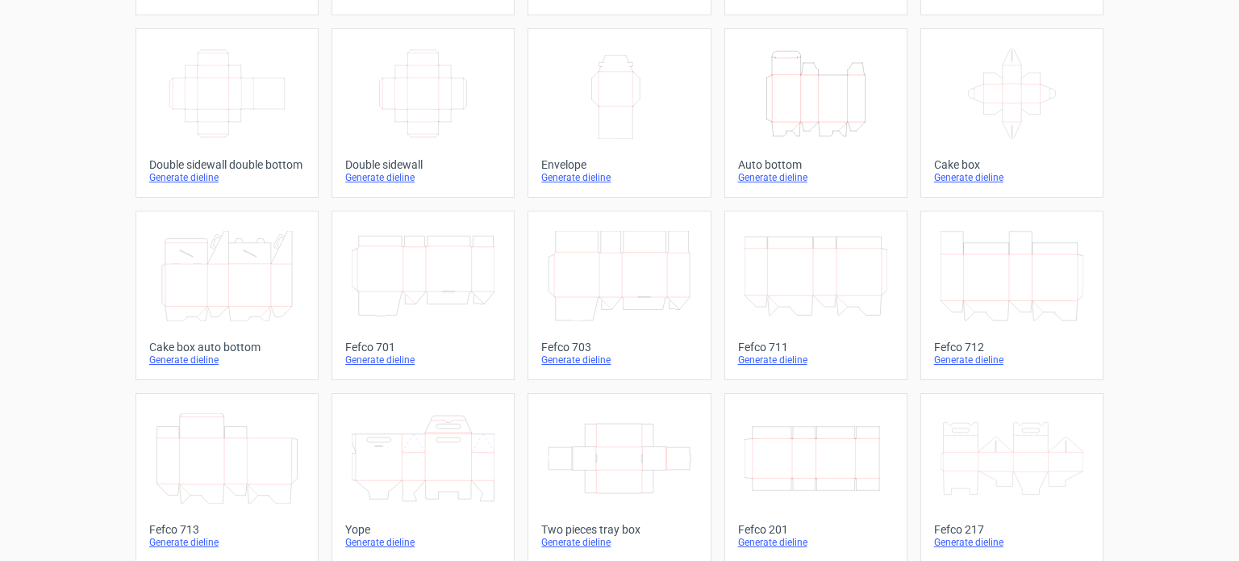
scroll to position [252, 0]
click at [358, 537] on div "Generate dieline" at bounding box center [423, 541] width 156 height 13
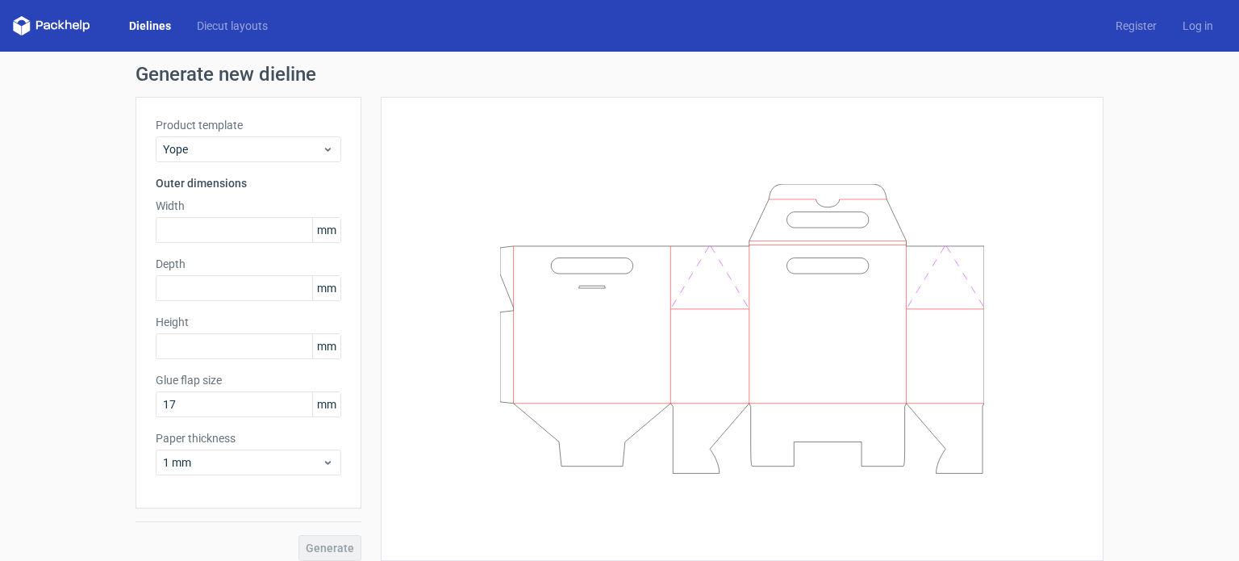
click at [165, 29] on link "Dielines" at bounding box center [150, 26] width 68 height 16
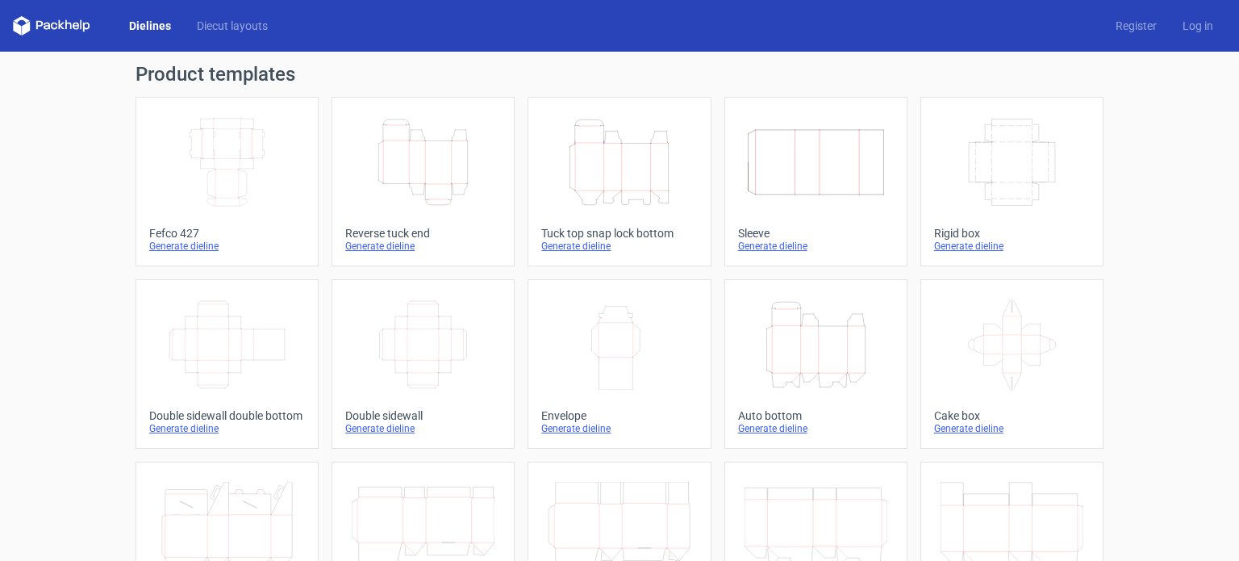
drag, startPoint x: 1226, startPoint y: 151, endPoint x: 1225, endPoint y: 168, distance: 17.0
click at [1225, 168] on div "Product templates Width Depth Height Fefco 427 Generate dieline Height Depth Wi…" at bounding box center [619, 530] width 1239 height 957
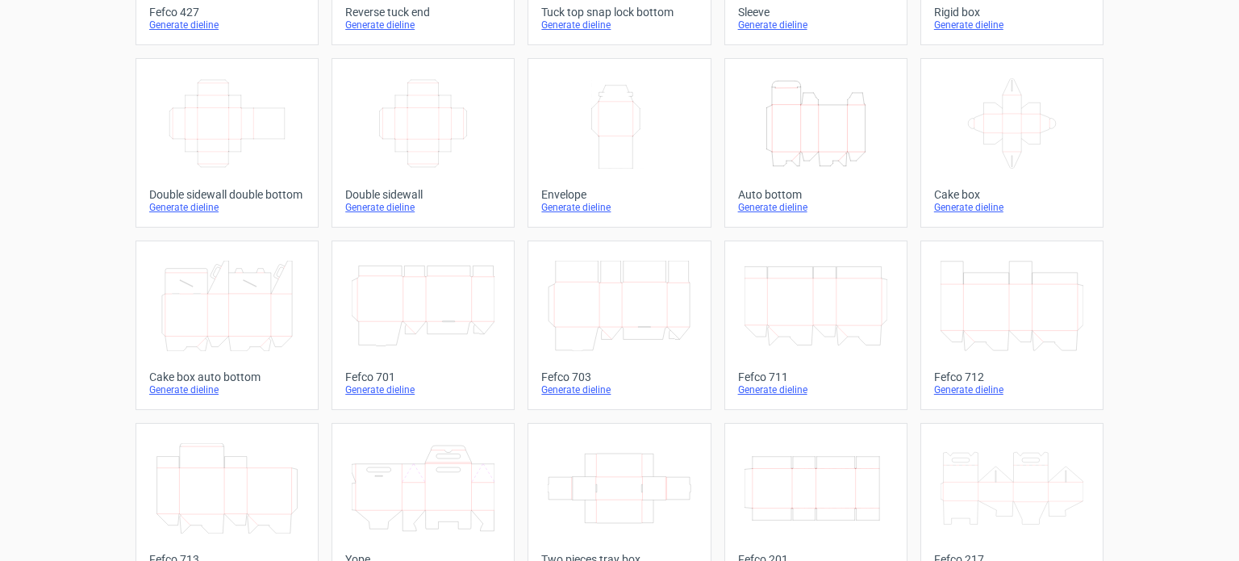
scroll to position [223, 0]
